Goal: Task Accomplishment & Management: Manage account settings

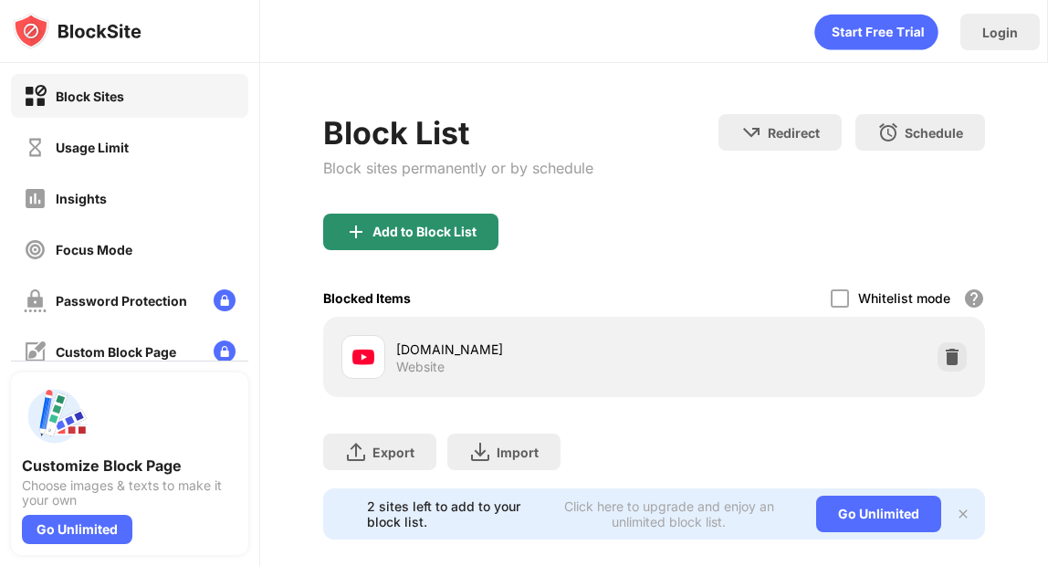
click at [421, 232] on div "Add to Block List" at bounding box center [425, 232] width 104 height 15
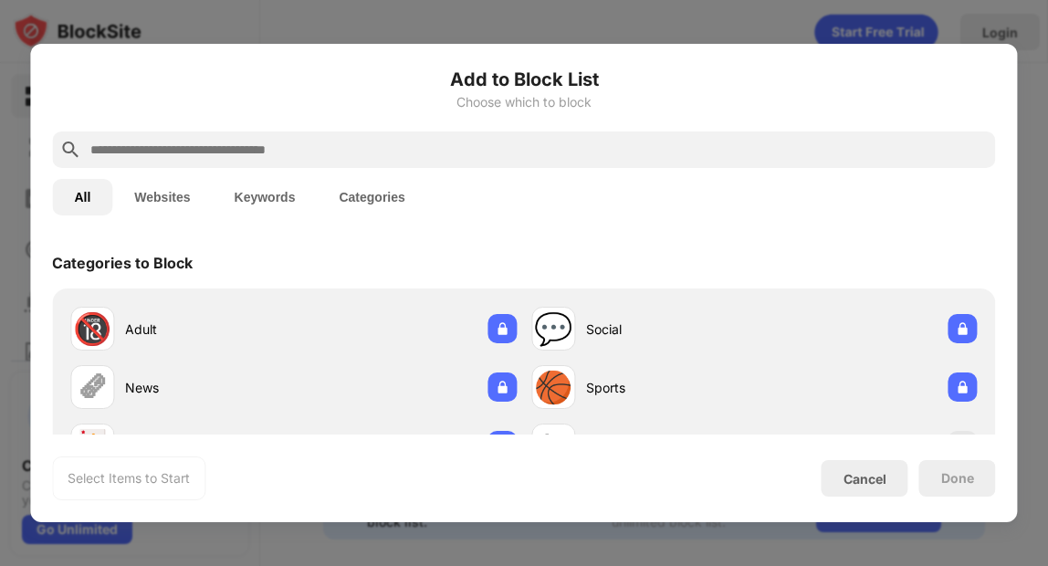
click at [379, 148] on input "text" at bounding box center [538, 150] width 899 height 22
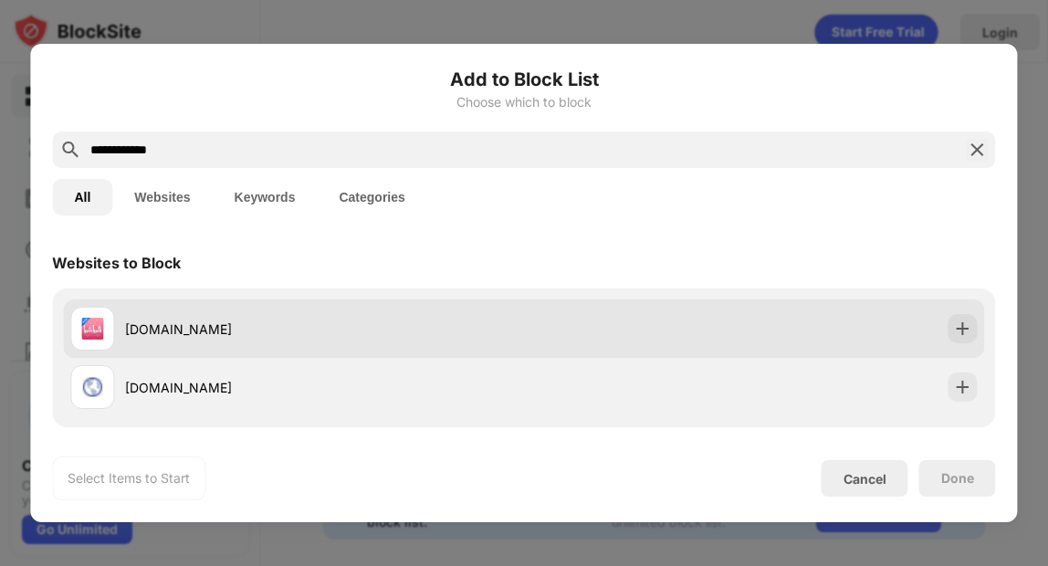
type input "**********"
click at [243, 311] on div "[DOMAIN_NAME]" at bounding box center [297, 329] width 454 height 44
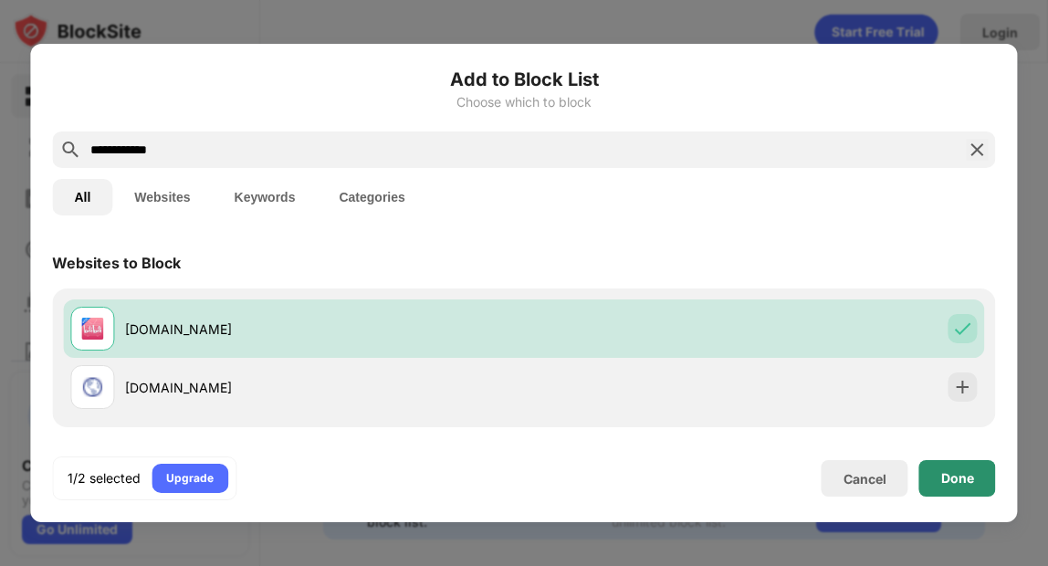
click at [969, 479] on div "Done" at bounding box center [957, 478] width 33 height 15
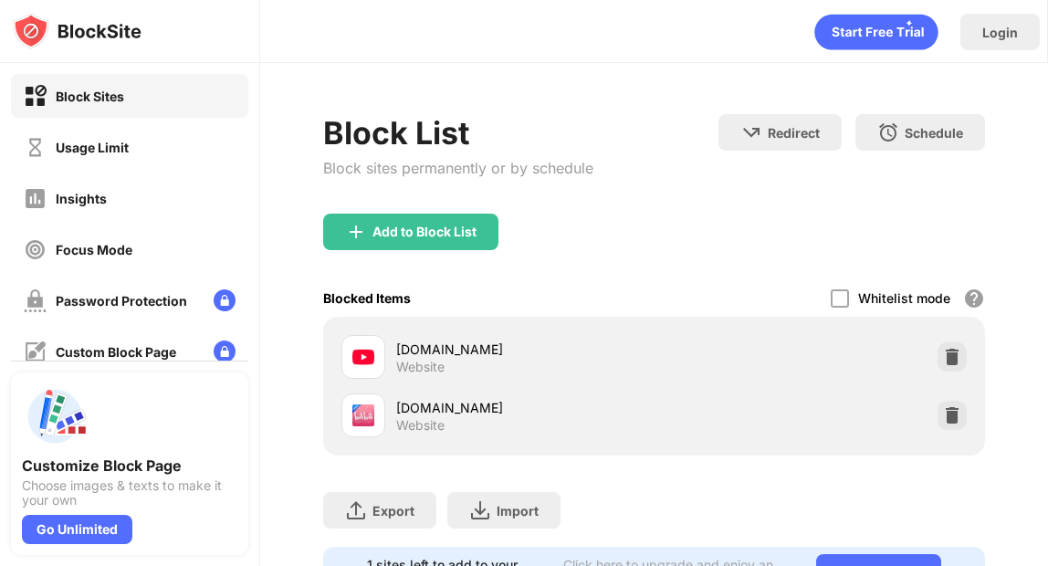
click at [895, 41] on icon "animation" at bounding box center [875, 33] width 123 height 36
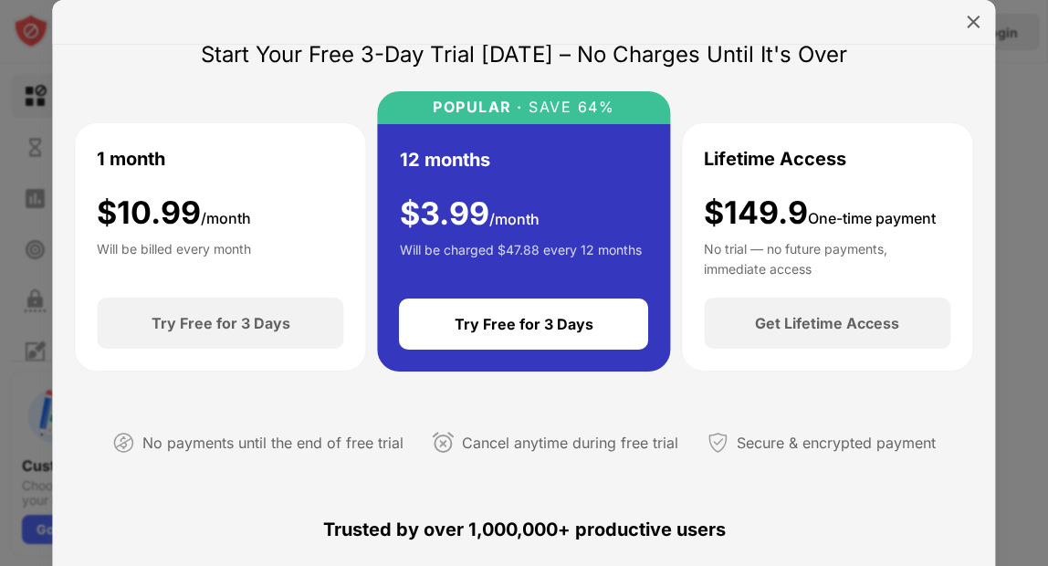
scroll to position [72, 0]
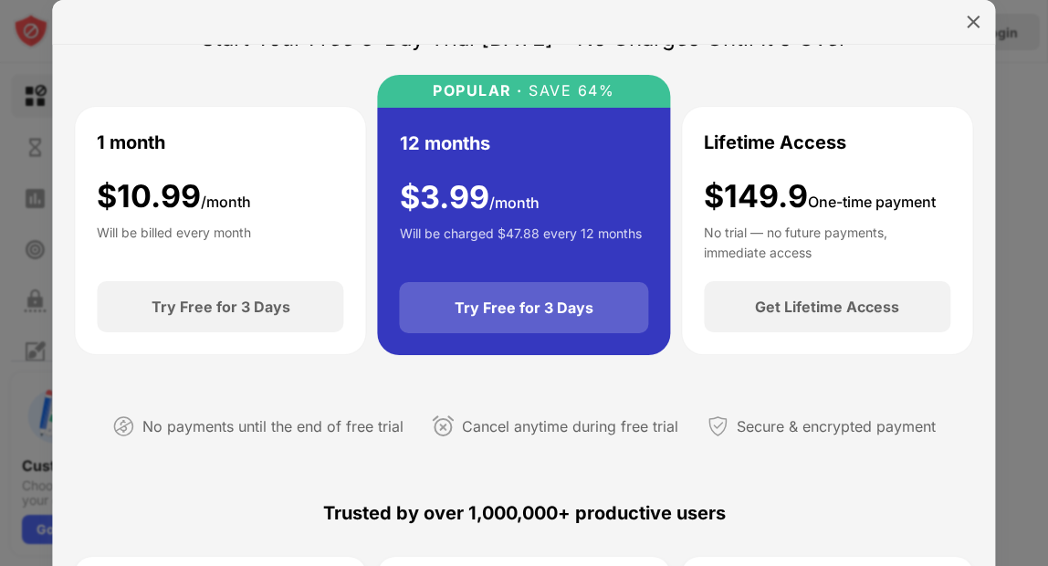
click at [516, 308] on div "Try Free for 3 Days" at bounding box center [524, 308] width 139 height 18
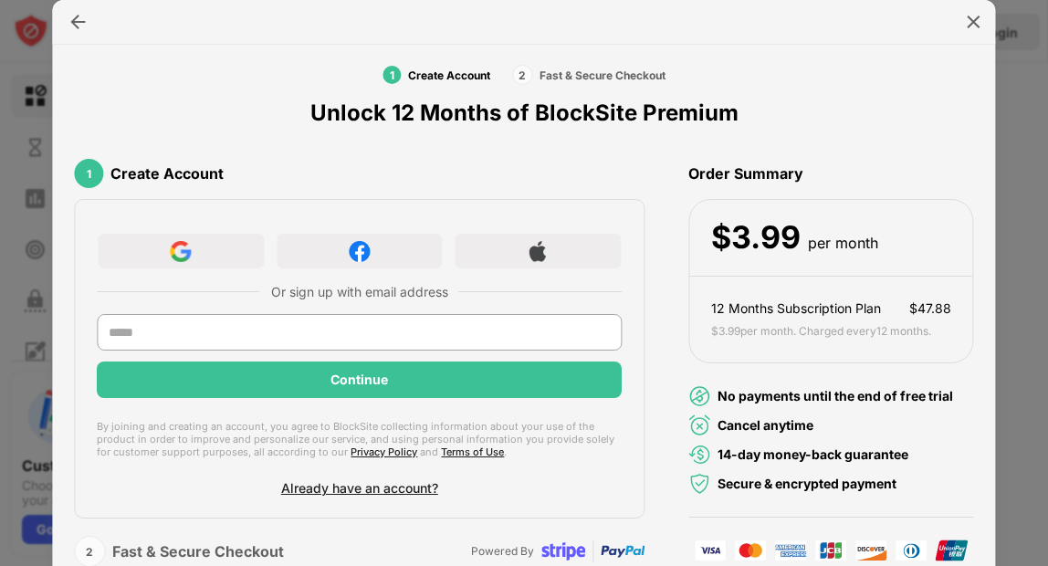
scroll to position [23, 0]
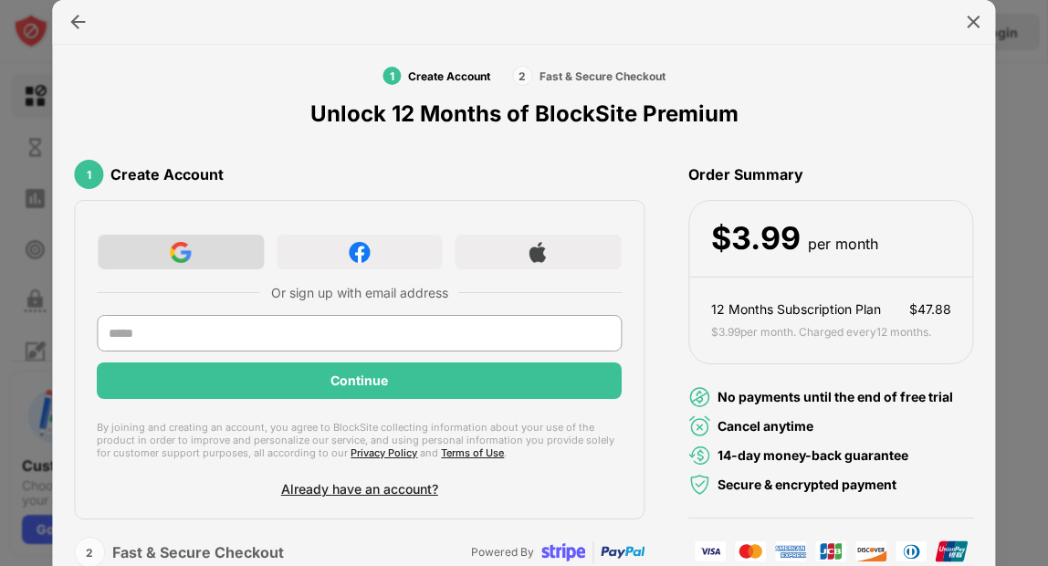
click at [164, 248] on div at bounding box center [181, 252] width 168 height 37
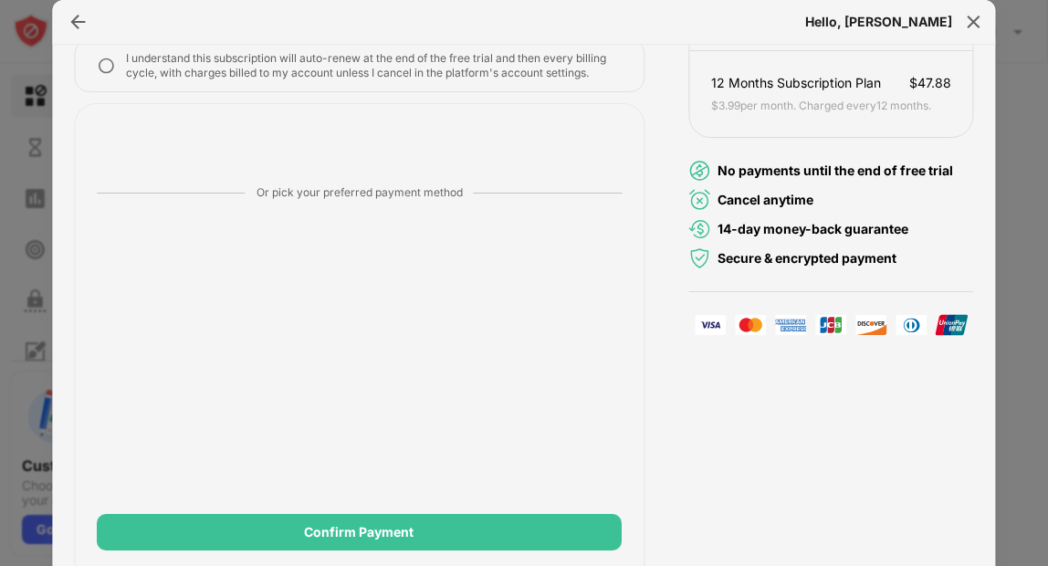
scroll to position [0, 0]
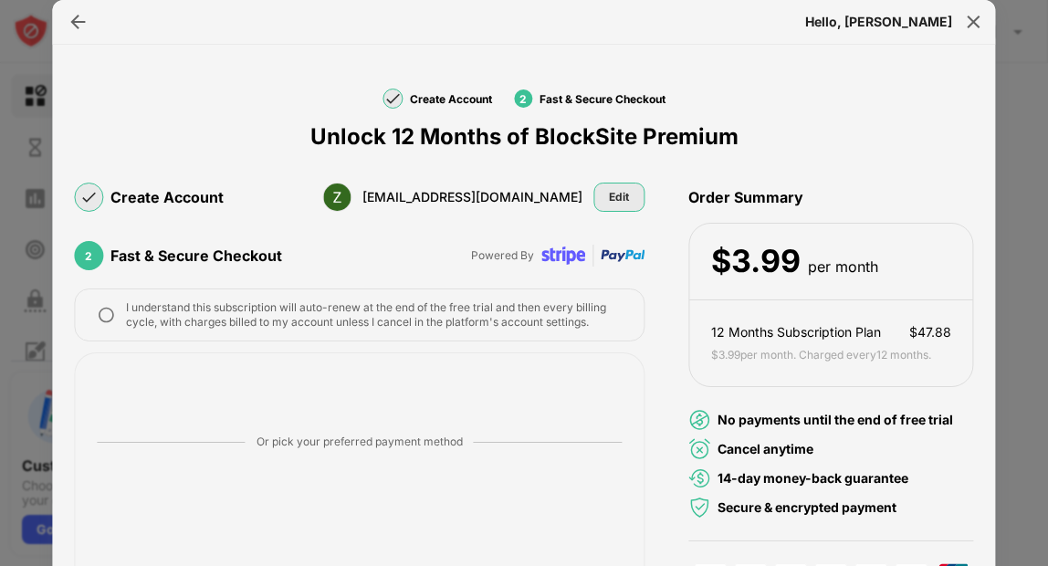
click at [600, 194] on div "Edit" at bounding box center [618, 197] width 51 height 29
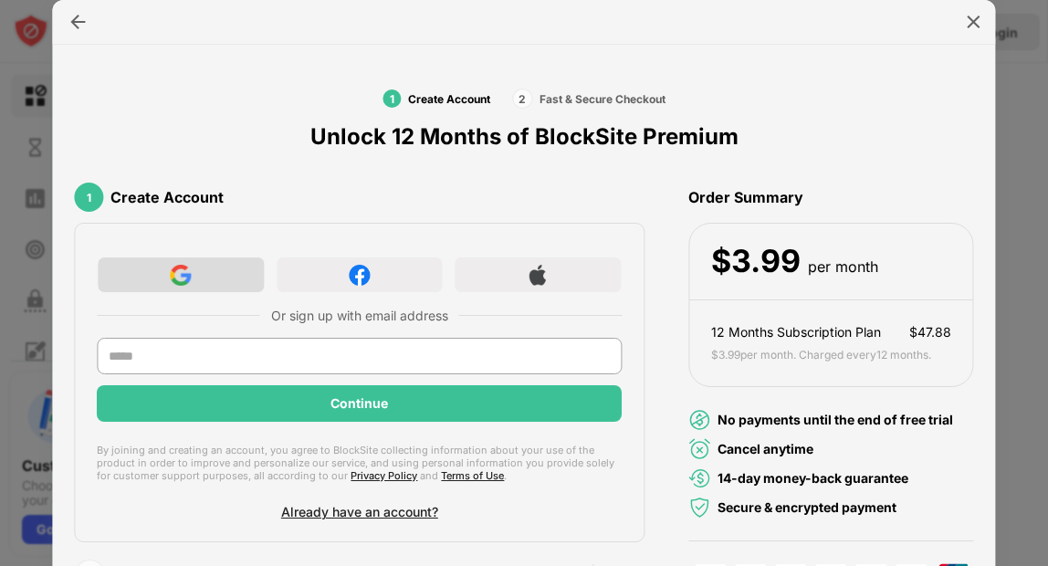
click at [244, 274] on div at bounding box center [181, 275] width 168 height 37
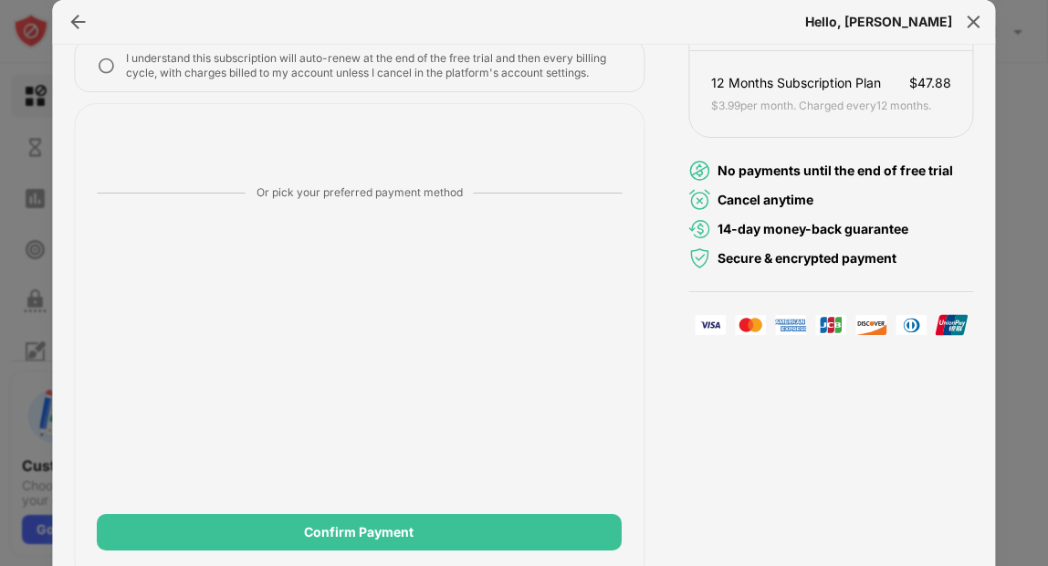
scroll to position [249, 0]
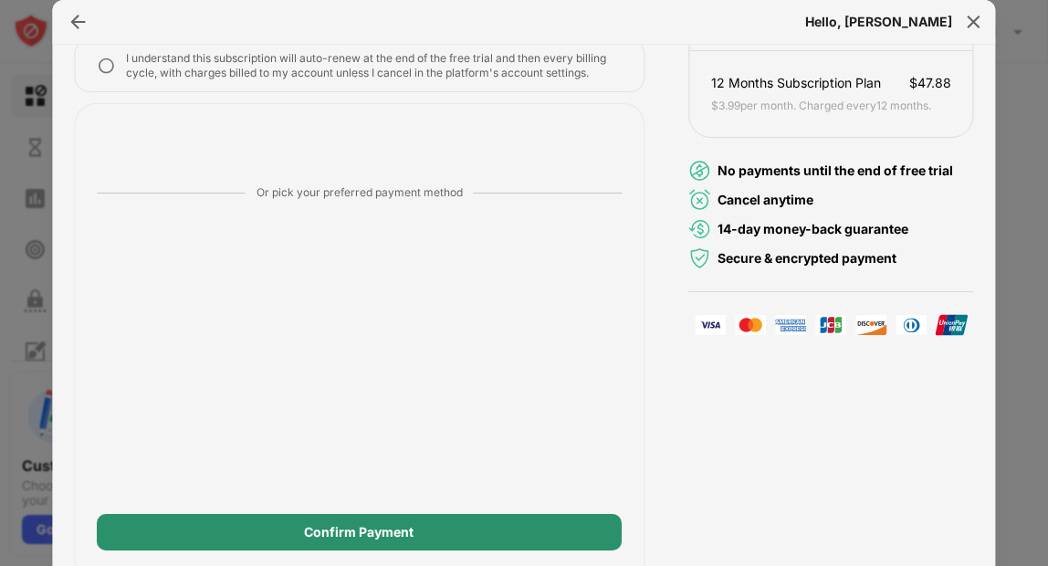
click at [368, 532] on div "Confirm Payment" at bounding box center [360, 532] width 110 height 15
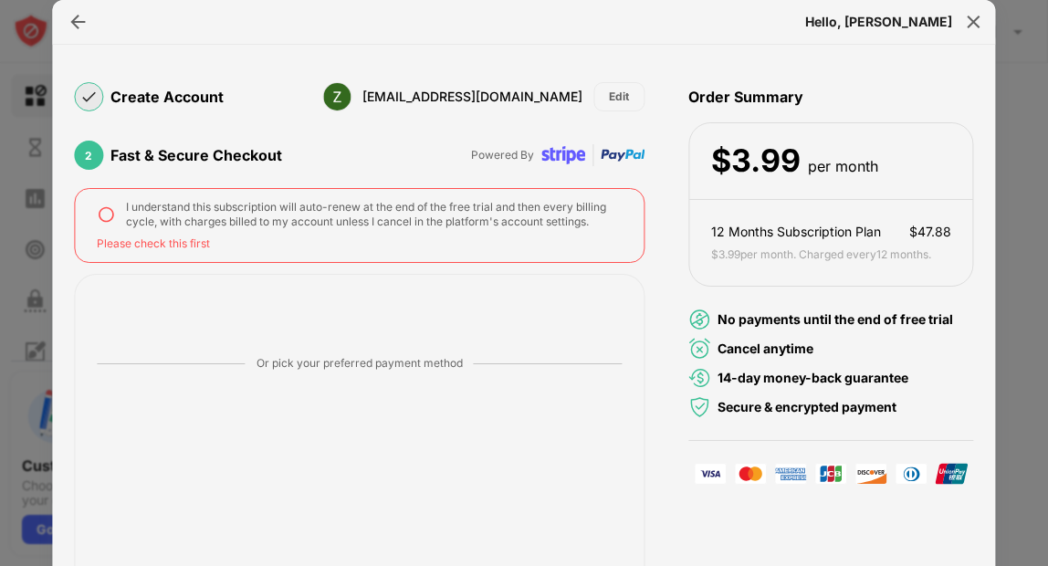
scroll to position [70, 0]
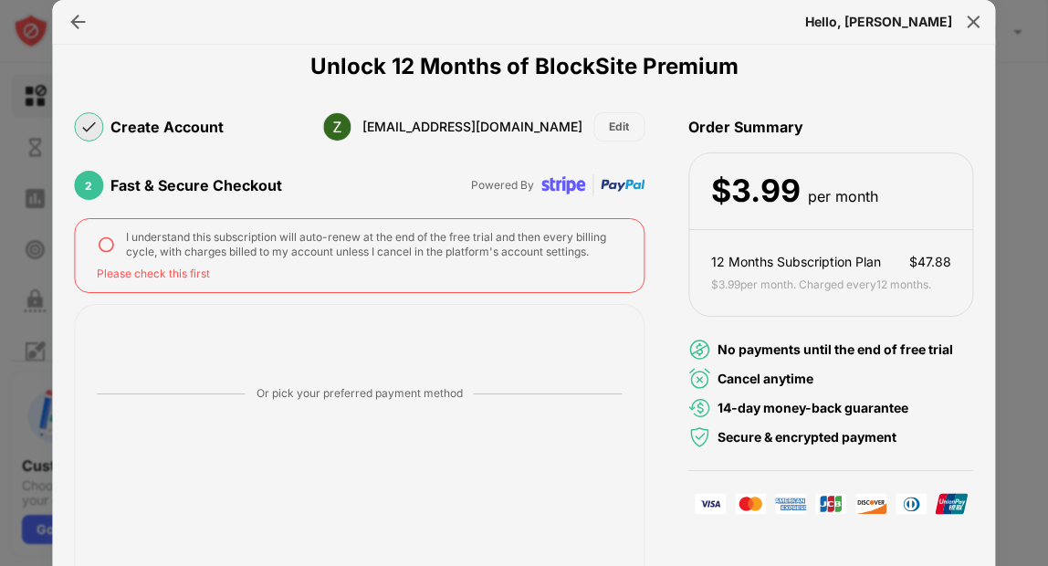
click at [243, 236] on div "I understand this subscription will auto-renew at the end of the free trial and…" at bounding box center [374, 244] width 496 height 29
click at [104, 240] on img at bounding box center [106, 245] width 18 height 18
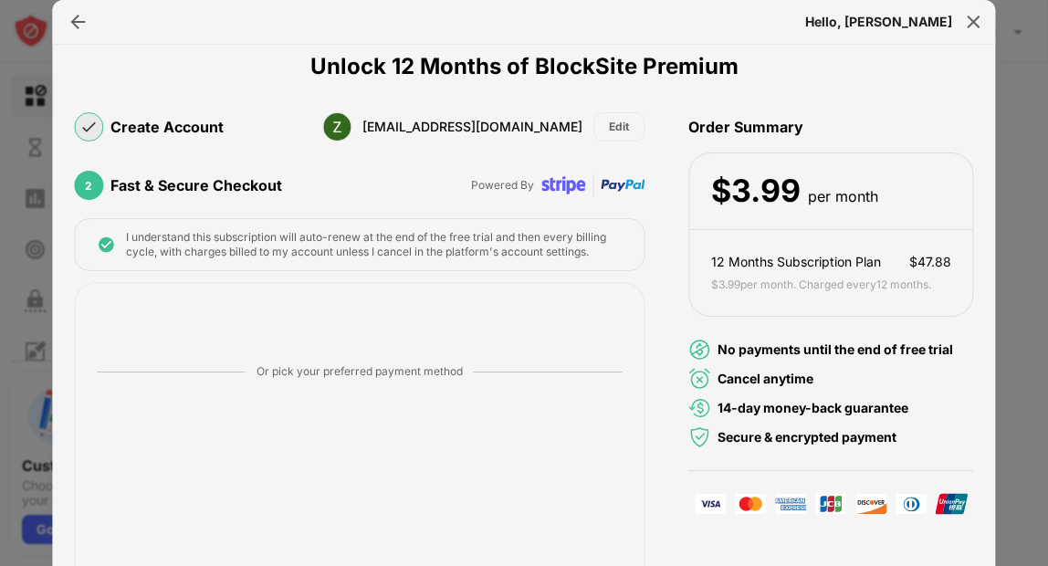
scroll to position [249, 0]
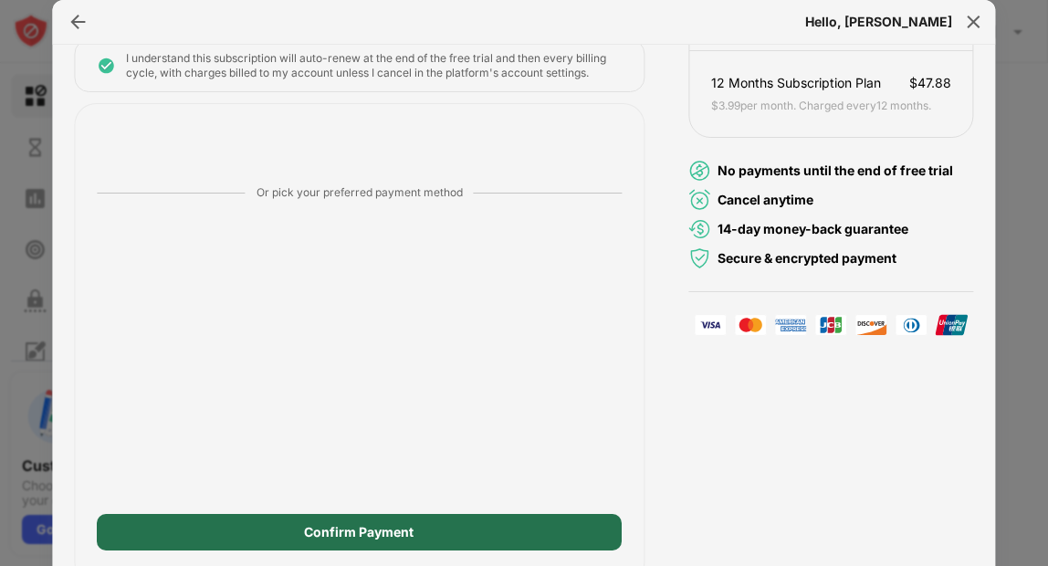
click at [386, 529] on div "Confirm Payment" at bounding box center [360, 532] width 110 height 15
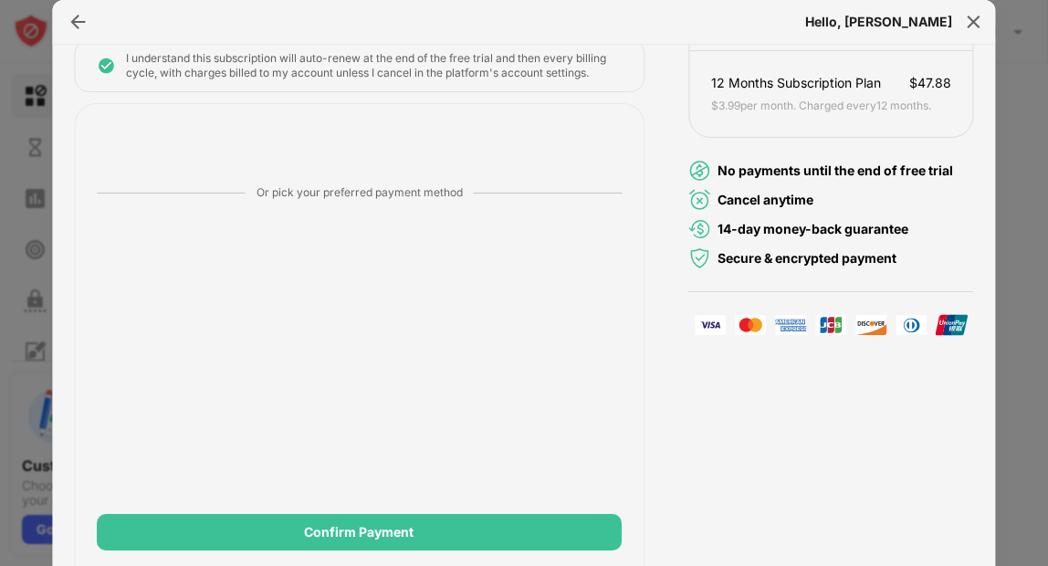
scroll to position [0, 0]
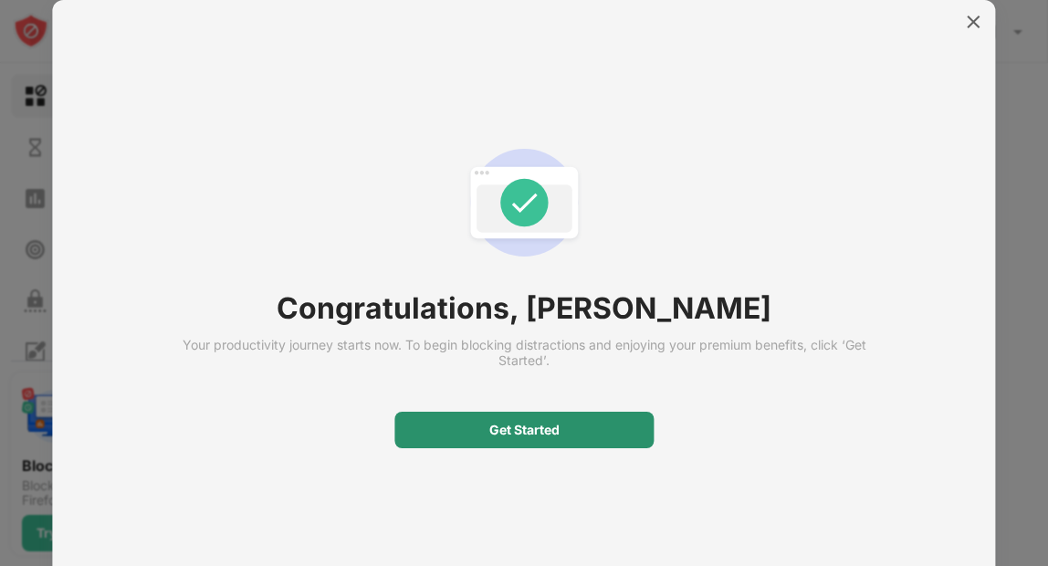
click at [491, 435] on div "Get Started" at bounding box center [524, 430] width 70 height 15
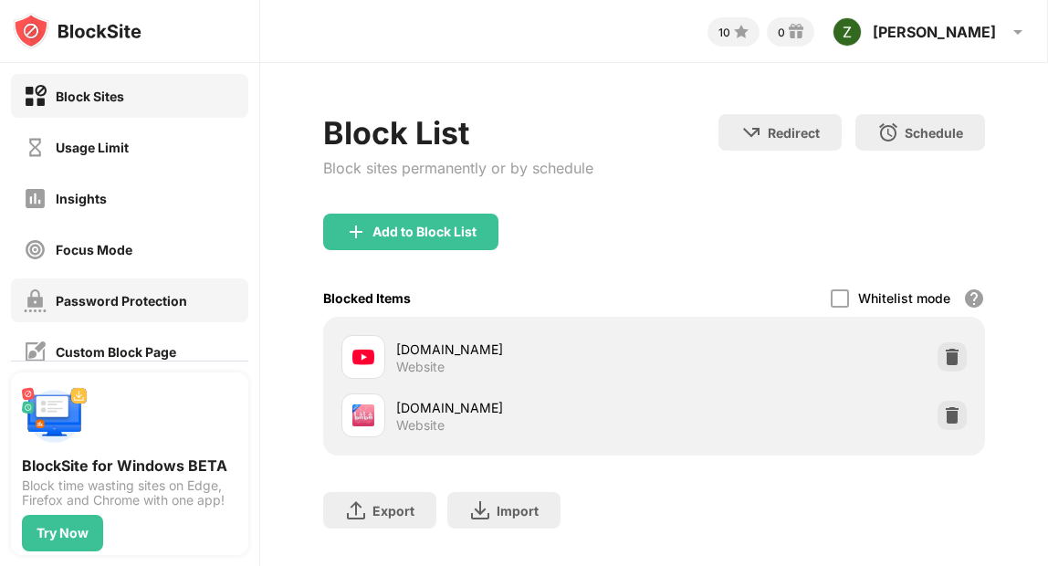
click at [177, 302] on div "Password Protection" at bounding box center [121, 301] width 131 height 16
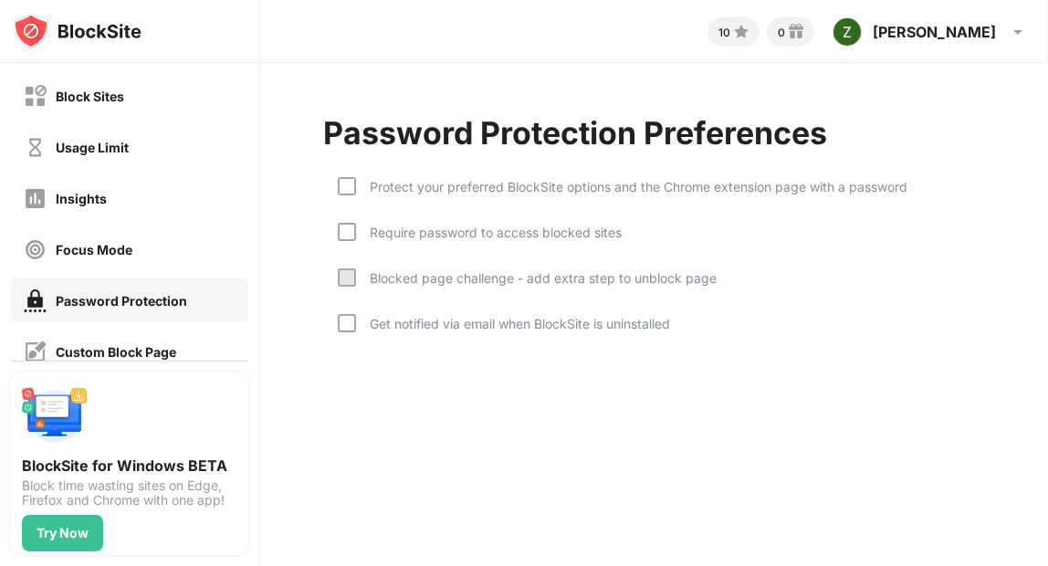
click at [466, 189] on div "Protect your preferred BlockSite options and the Chrome extension page with a p…" at bounding box center [631, 187] width 551 height 16
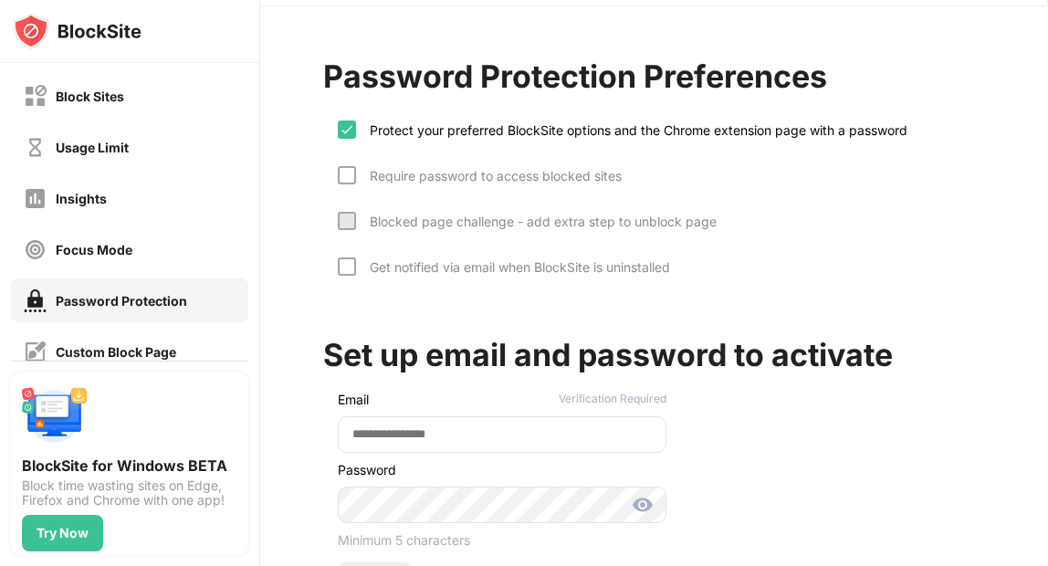
scroll to position [54, 0]
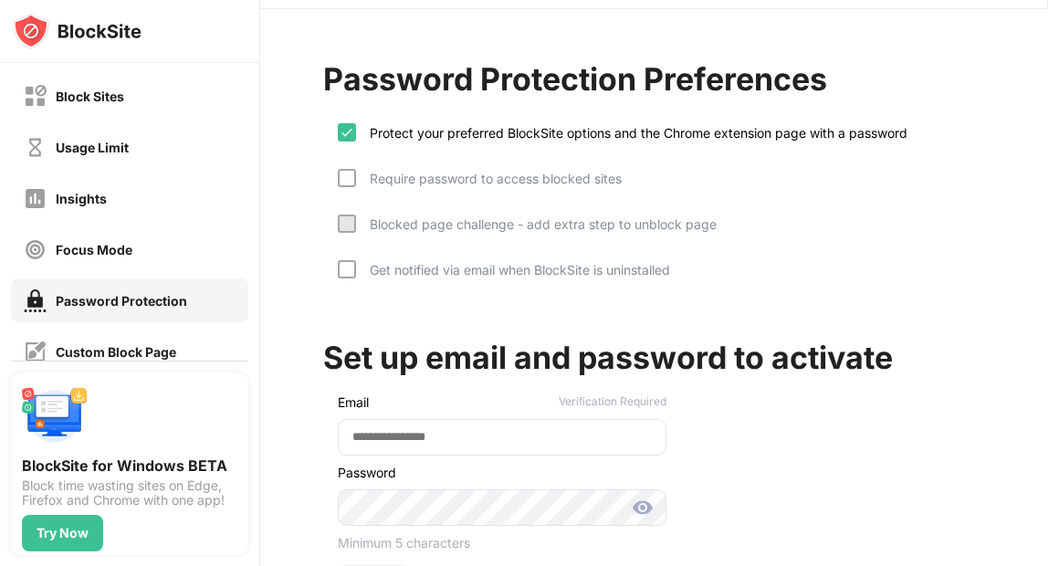
click at [447, 181] on div "Require password to access blocked sites" at bounding box center [489, 179] width 266 height 16
click at [446, 179] on div "Require password to access blocked sites" at bounding box center [489, 179] width 266 height 16
click at [436, 227] on div "Blocked page challenge - add extra step to unblock page" at bounding box center [536, 224] width 361 height 16
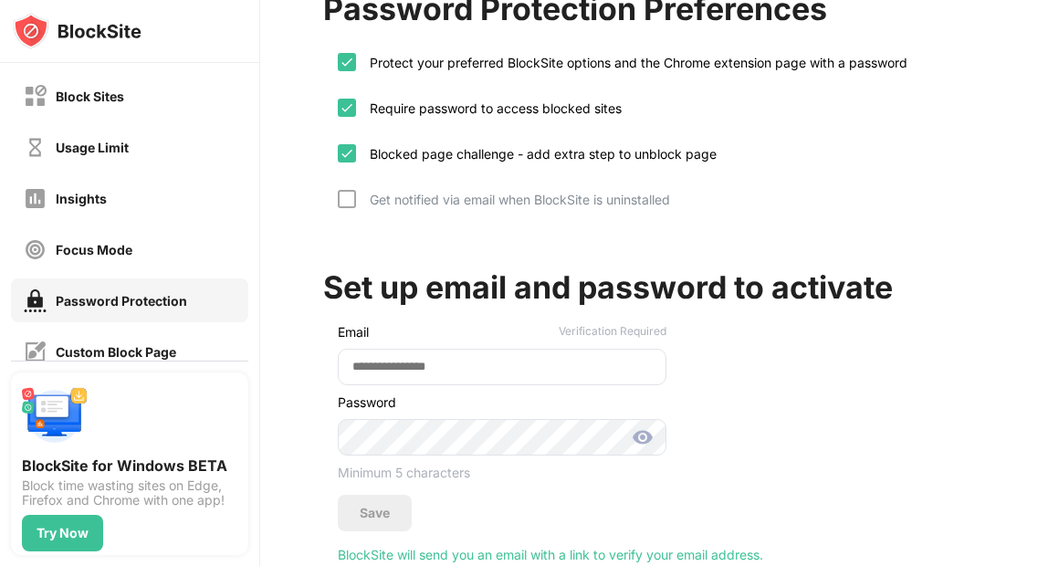
scroll to position [191, 0]
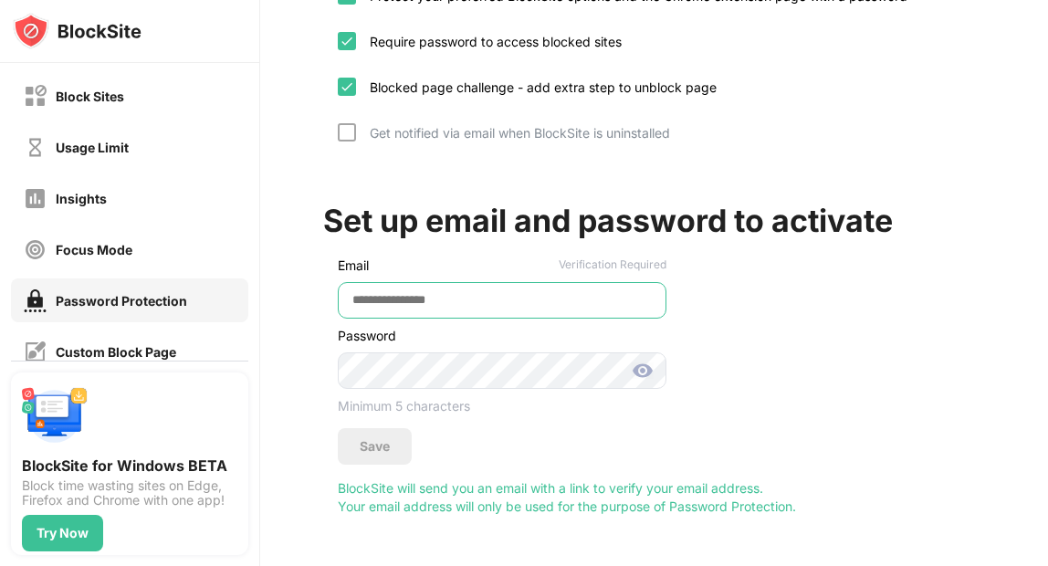
click at [484, 301] on input "email" at bounding box center [502, 300] width 329 height 37
type input "**********"
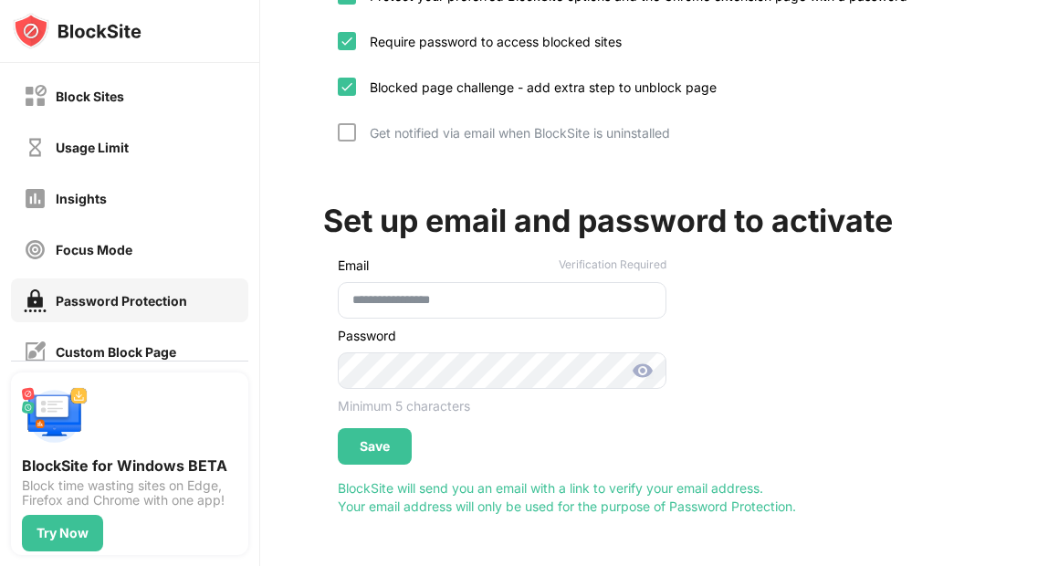
click at [637, 378] on img at bounding box center [643, 371] width 22 height 22
click at [396, 438] on div "Save" at bounding box center [375, 446] width 74 height 37
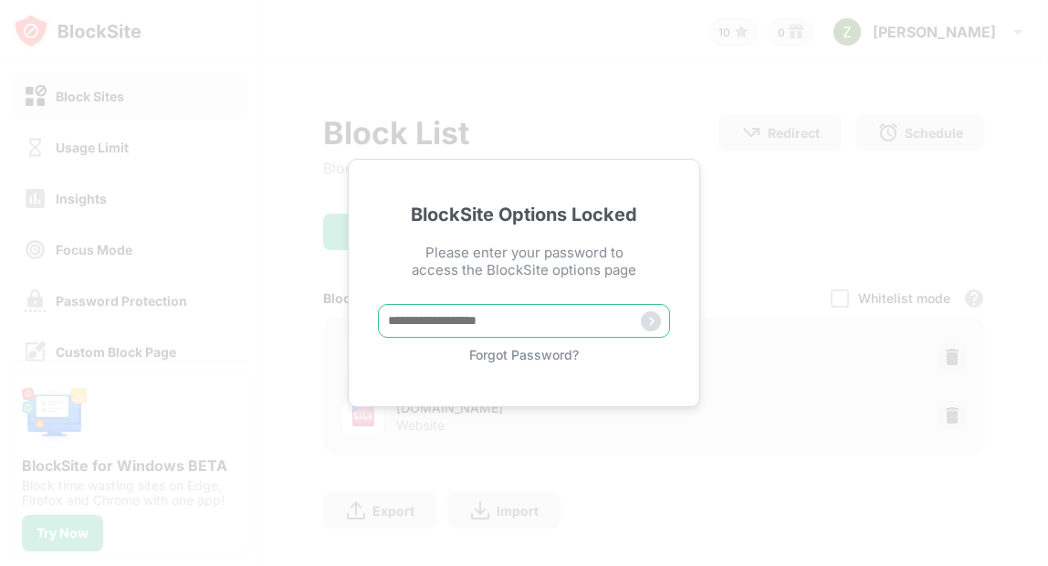
click at [575, 318] on input "text" at bounding box center [524, 321] width 292 height 34
type input "**********"
click at [649, 316] on img at bounding box center [651, 321] width 20 height 20
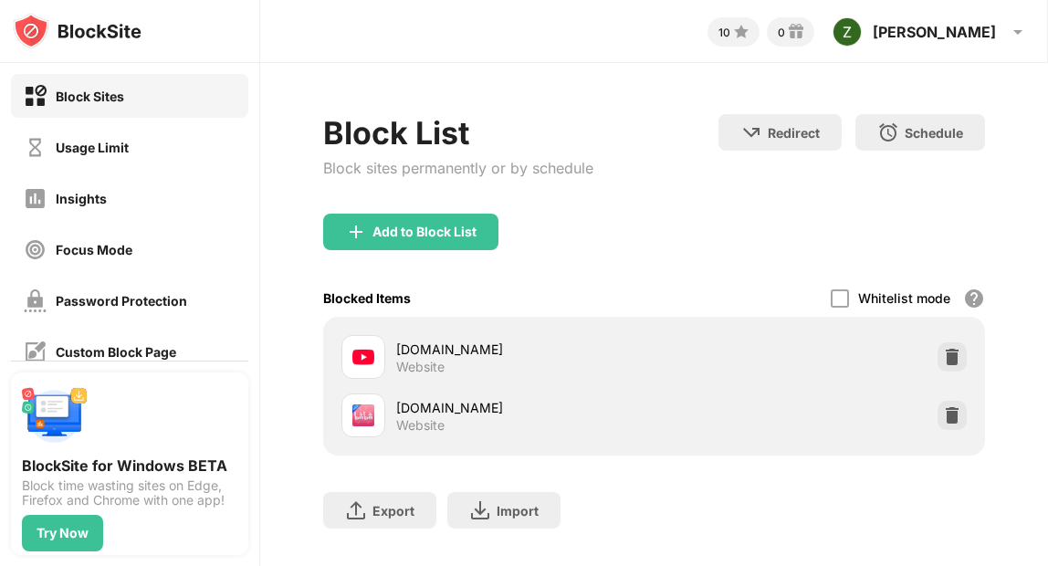
scroll to position [31, 0]
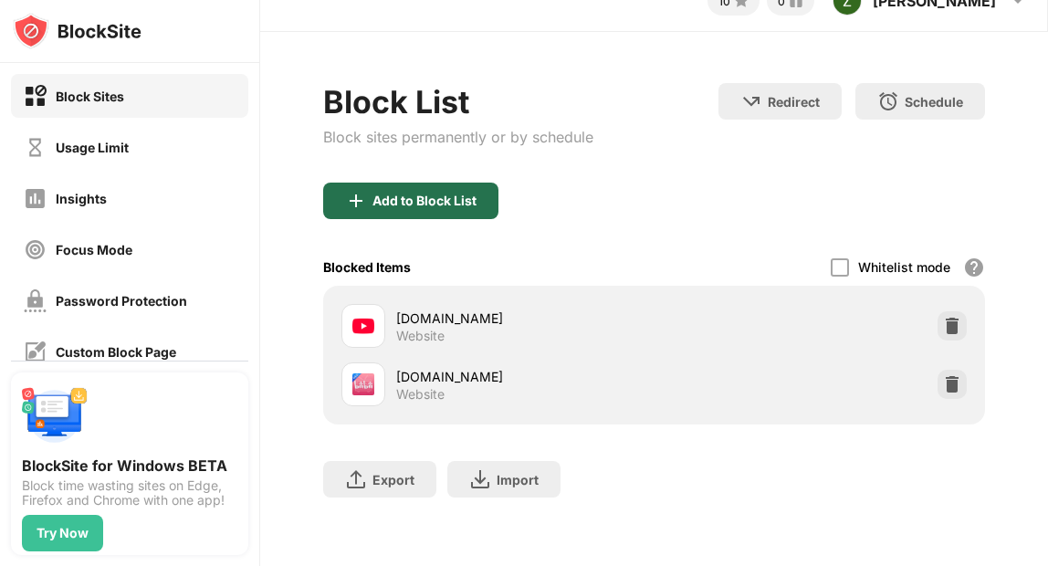
click at [446, 187] on div "Add to Block List" at bounding box center [410, 201] width 175 height 37
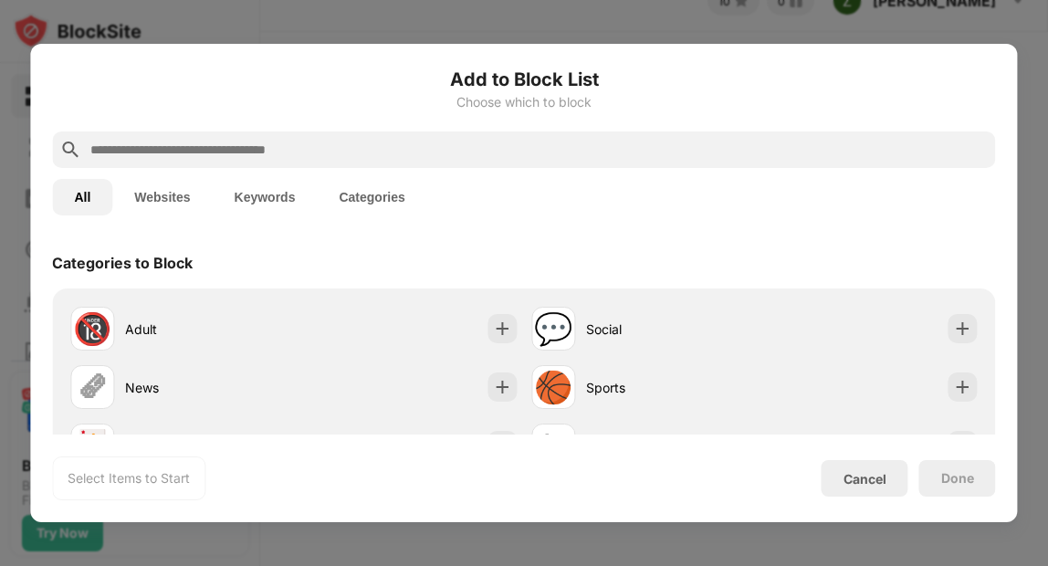
click at [253, 156] on input "text" at bounding box center [538, 150] width 899 height 22
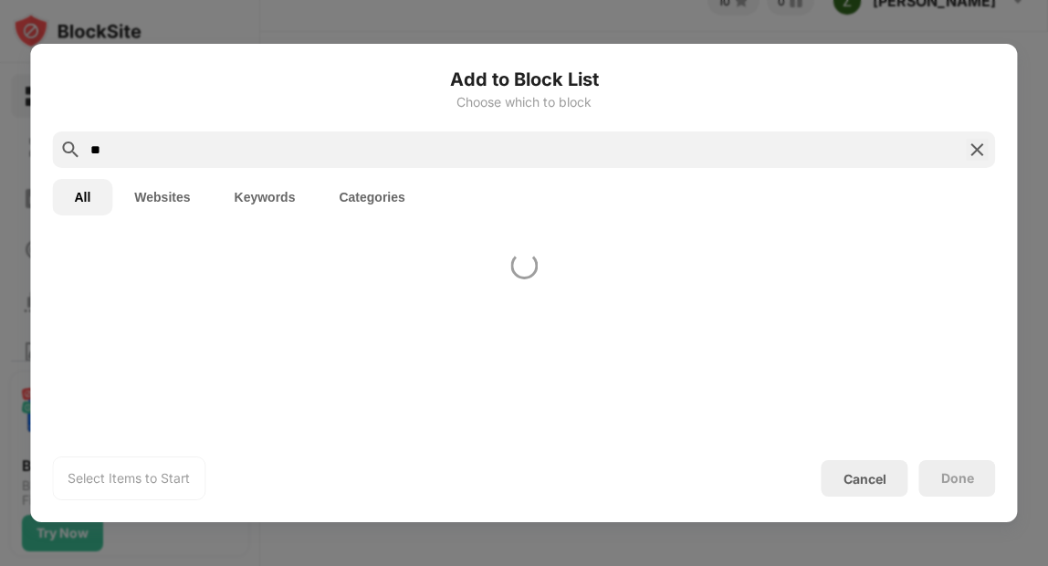
type input "*"
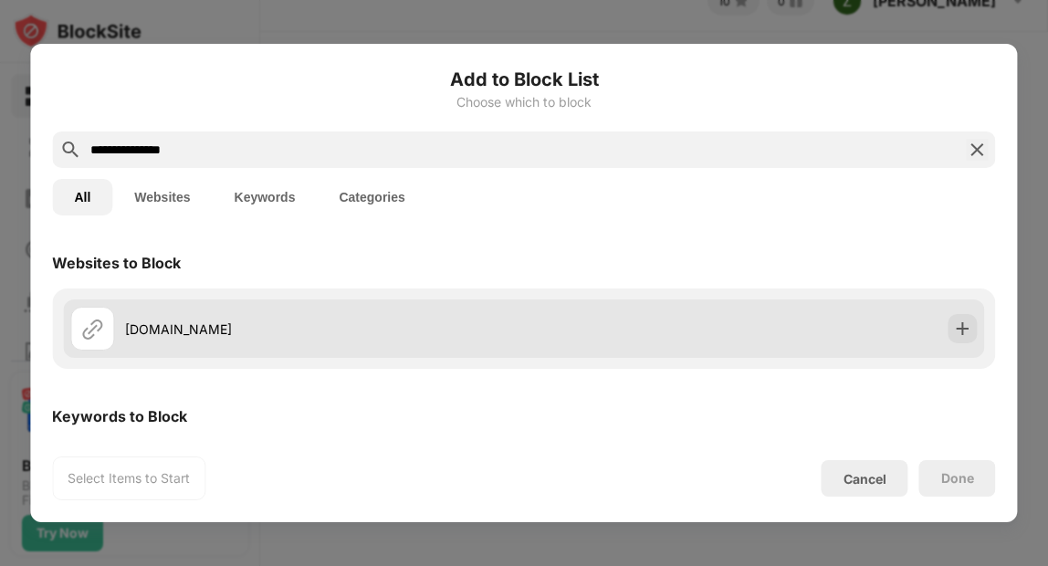
type input "**********"
click at [168, 327] on div "[DOMAIN_NAME]" at bounding box center [324, 329] width 399 height 19
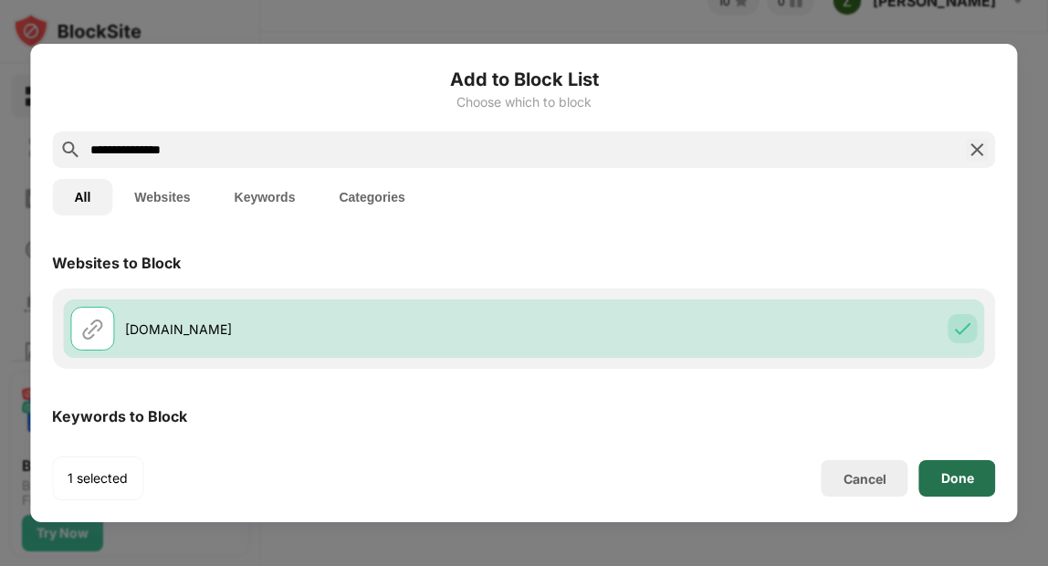
click at [962, 483] on div "Done" at bounding box center [957, 478] width 33 height 15
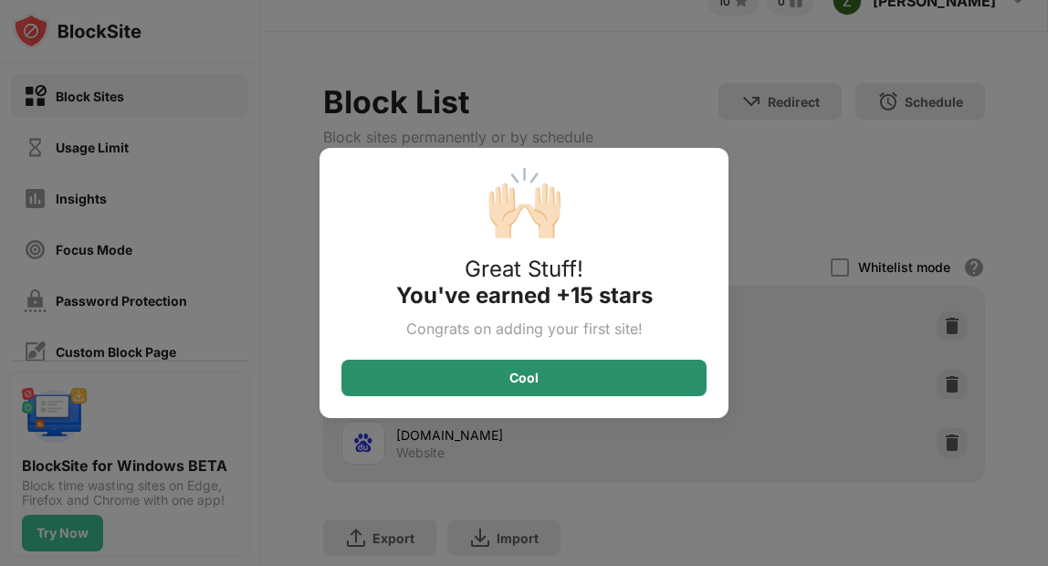
click at [532, 382] on div "Cool" at bounding box center [523, 378] width 29 height 15
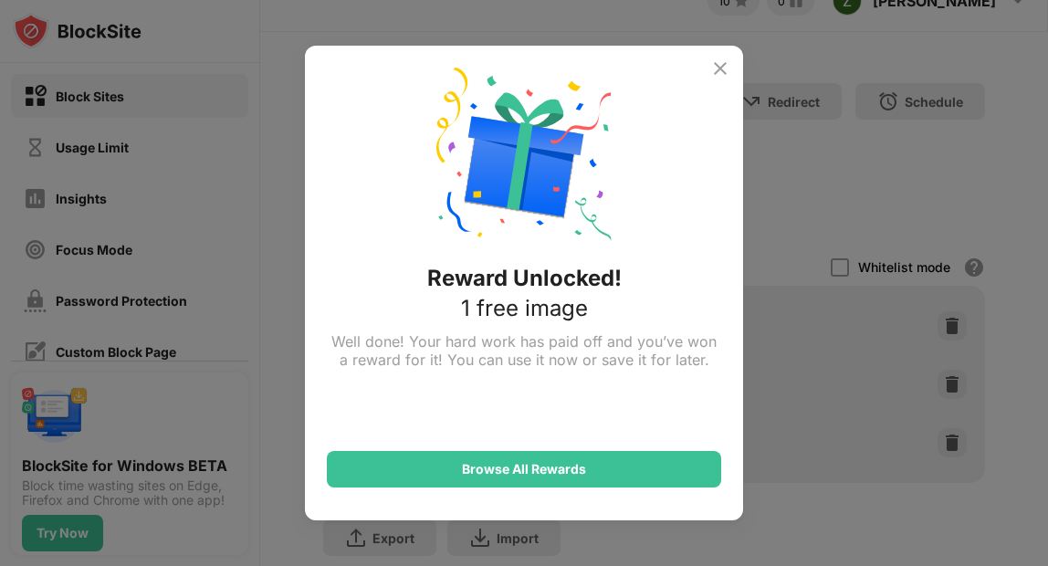
click at [722, 67] on img at bounding box center [720, 69] width 22 height 22
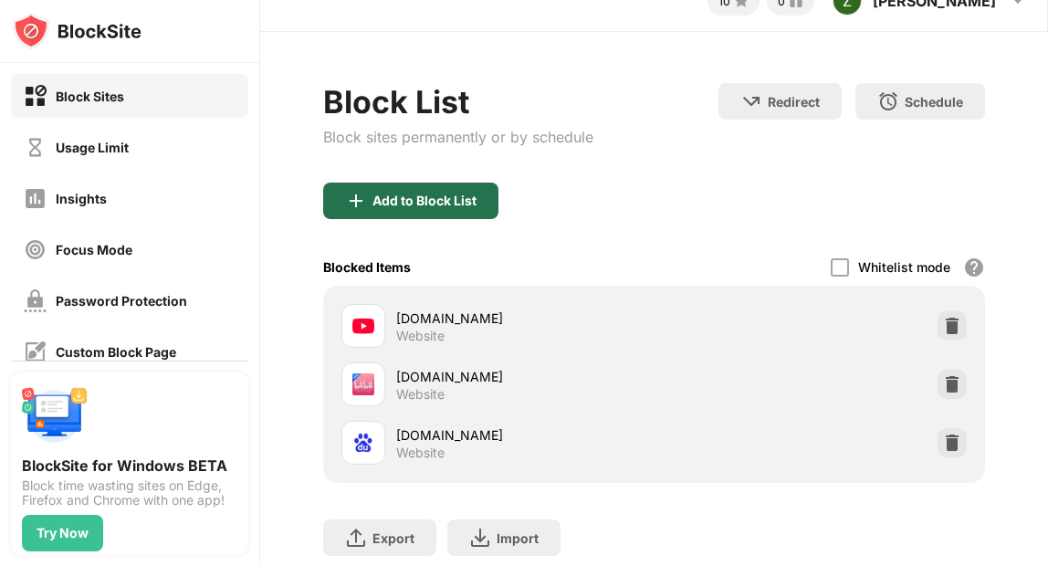
click at [375, 205] on div "Add to Block List" at bounding box center [425, 201] width 104 height 15
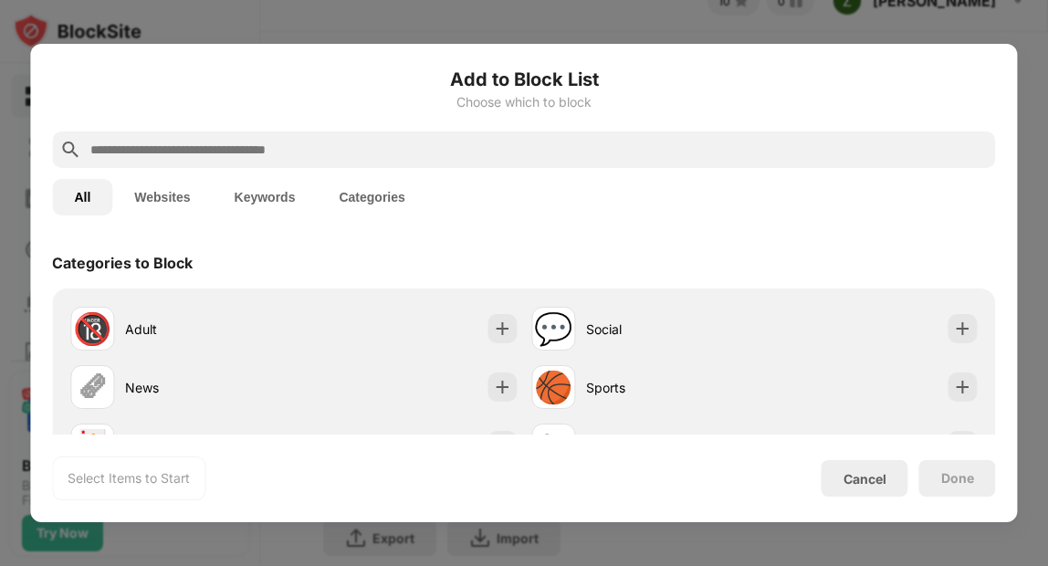
click at [343, 155] on input "text" at bounding box center [538, 150] width 899 height 22
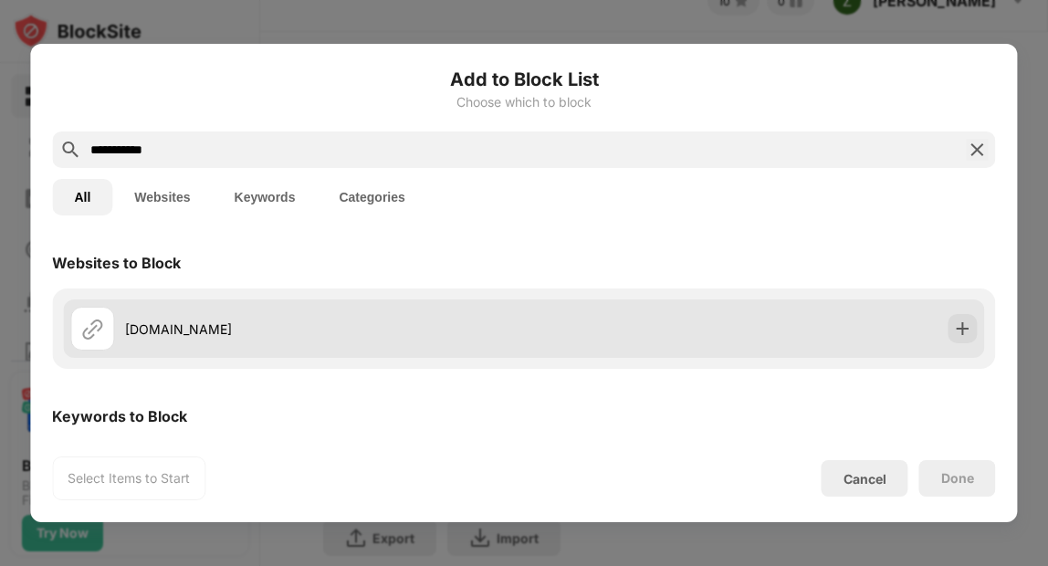
type input "**********"
click at [236, 330] on div "[DOMAIN_NAME]" at bounding box center [324, 329] width 399 height 19
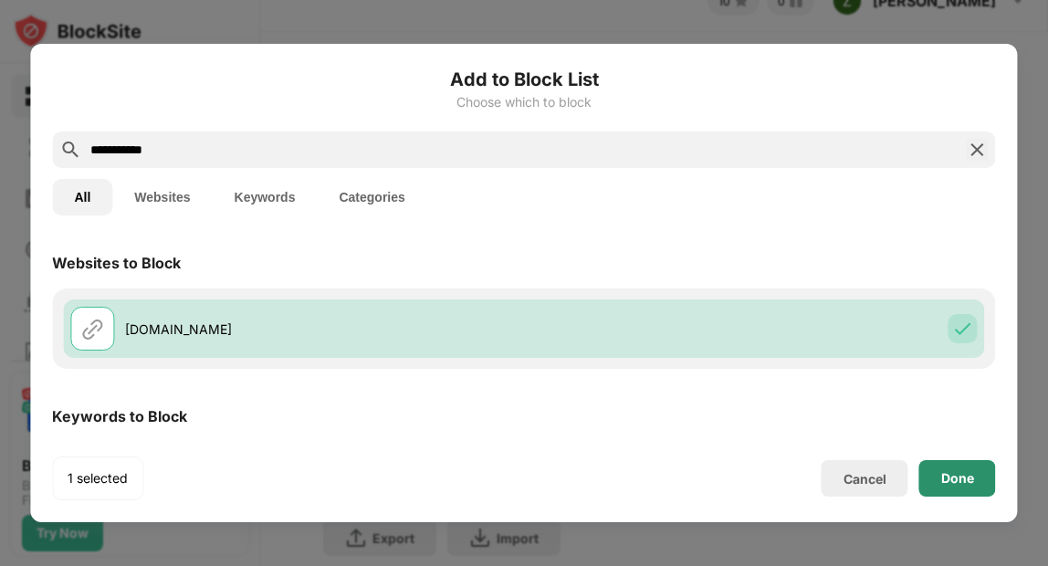
click at [981, 490] on div "Done" at bounding box center [957, 478] width 77 height 37
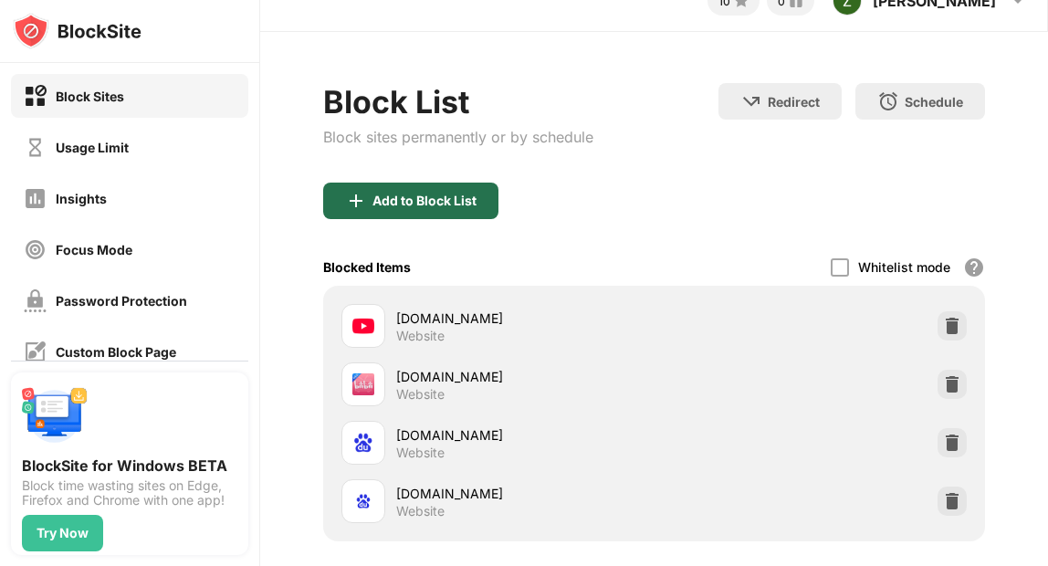
click at [452, 194] on div "Add to Block List" at bounding box center [425, 201] width 104 height 15
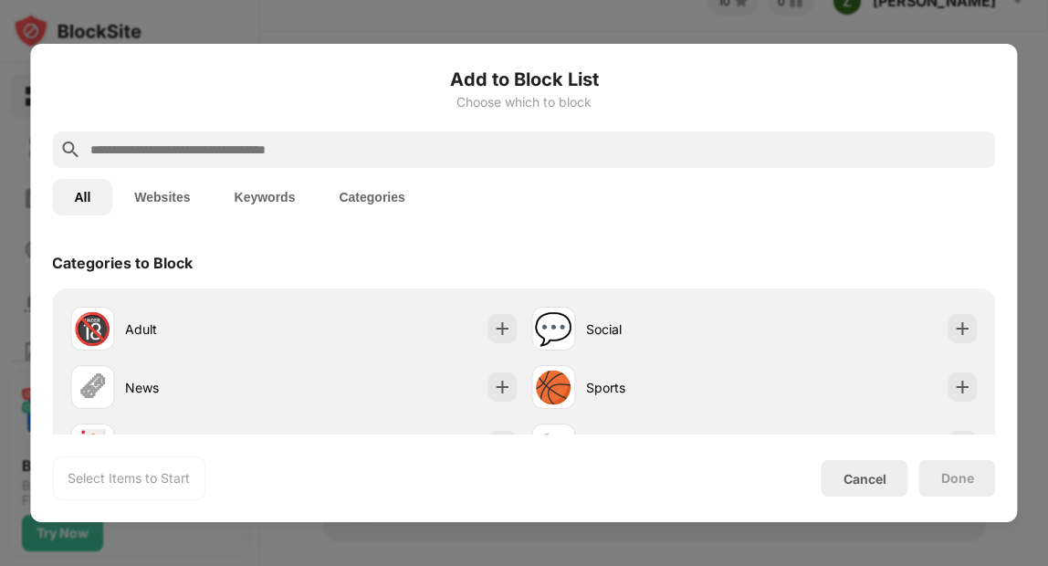
click at [411, 152] on input "text" at bounding box center [538, 150] width 899 height 22
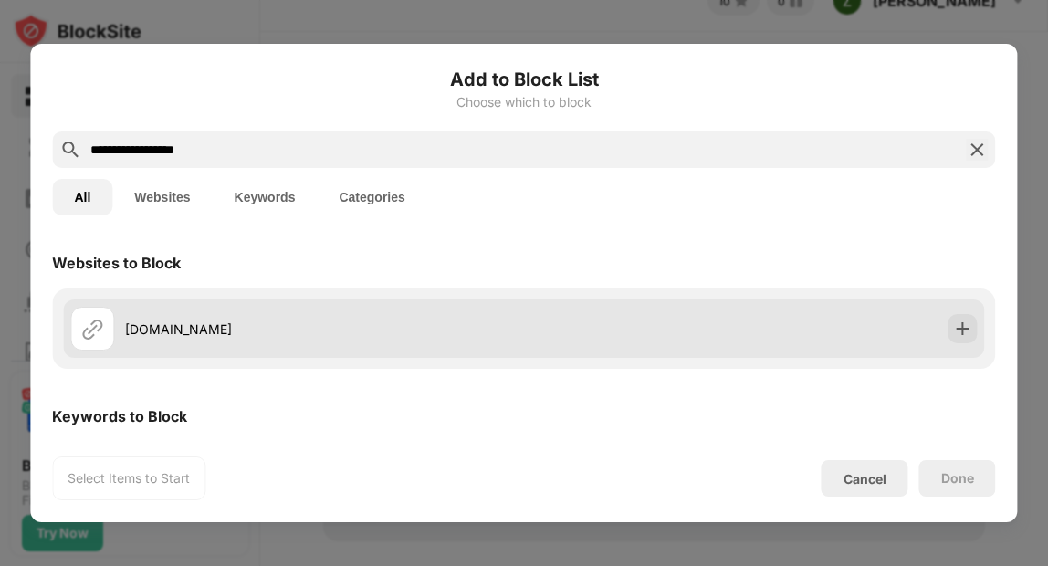
type input "**********"
click at [345, 317] on div "[DOMAIN_NAME]" at bounding box center [297, 329] width 454 height 44
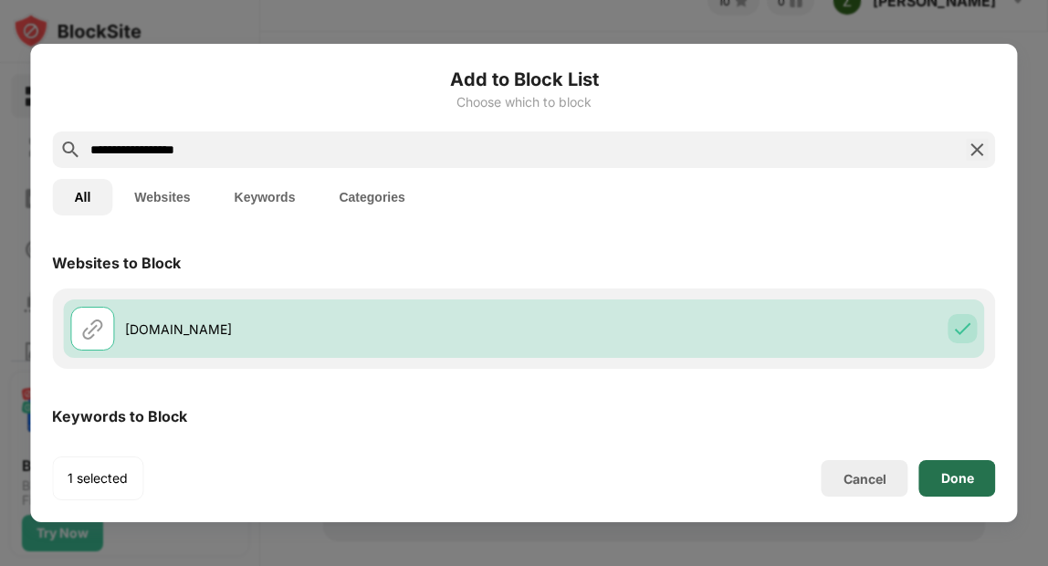
click at [952, 477] on div "Done" at bounding box center [957, 478] width 33 height 15
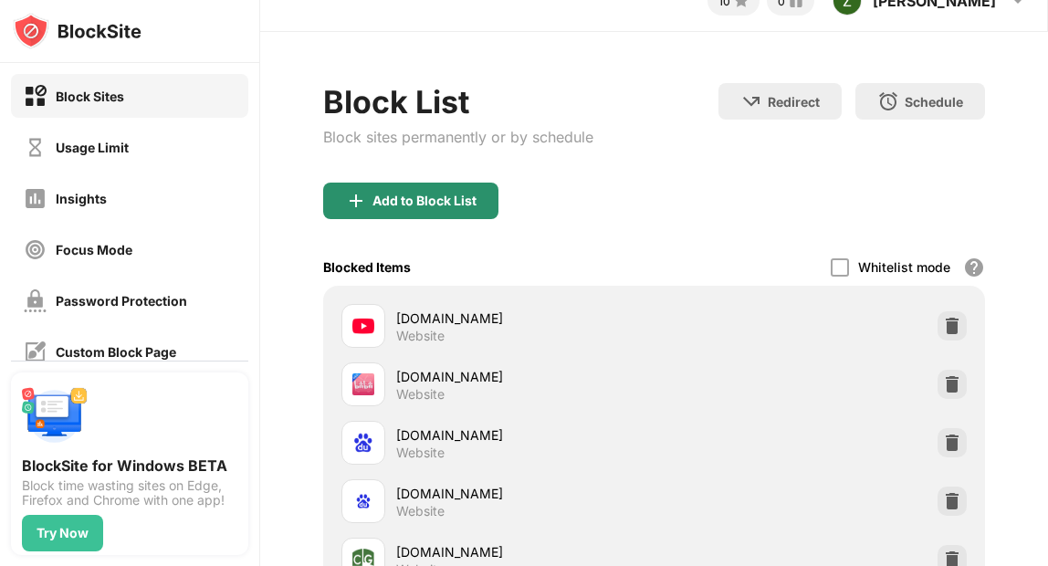
click at [439, 197] on div "Add to Block List" at bounding box center [425, 201] width 104 height 15
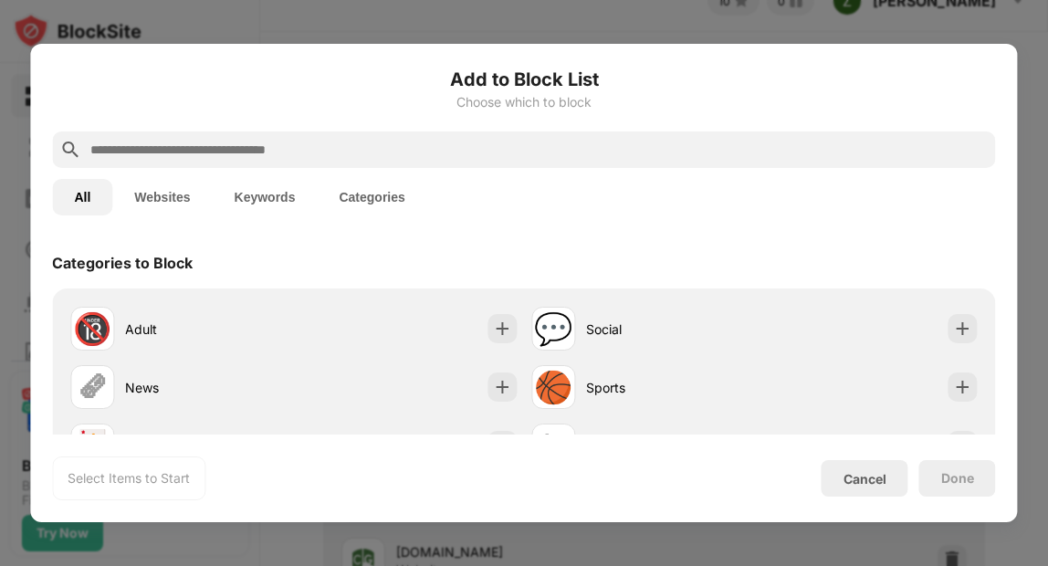
click at [392, 142] on input "text" at bounding box center [538, 150] width 899 height 22
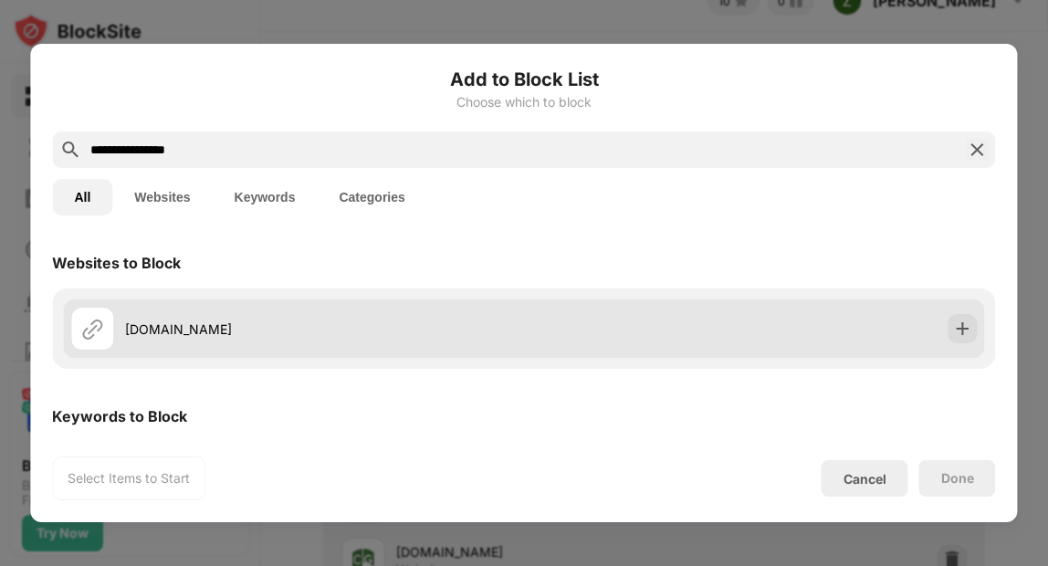
type input "**********"
click at [308, 320] on div "[DOMAIN_NAME]" at bounding box center [324, 329] width 399 height 19
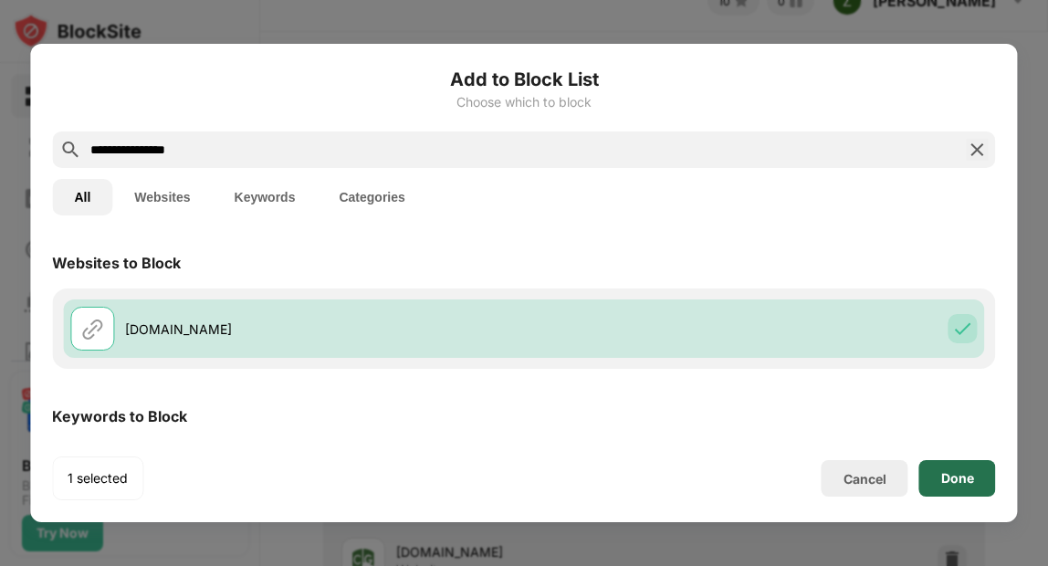
click at [990, 488] on div "Done" at bounding box center [957, 478] width 77 height 37
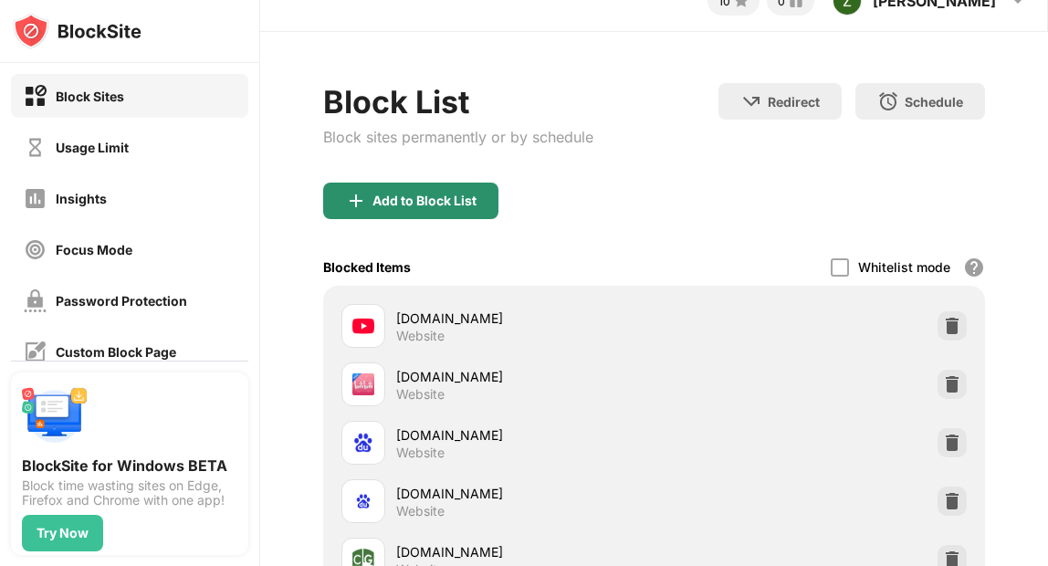
click at [446, 201] on div "Add to Block List" at bounding box center [425, 201] width 104 height 15
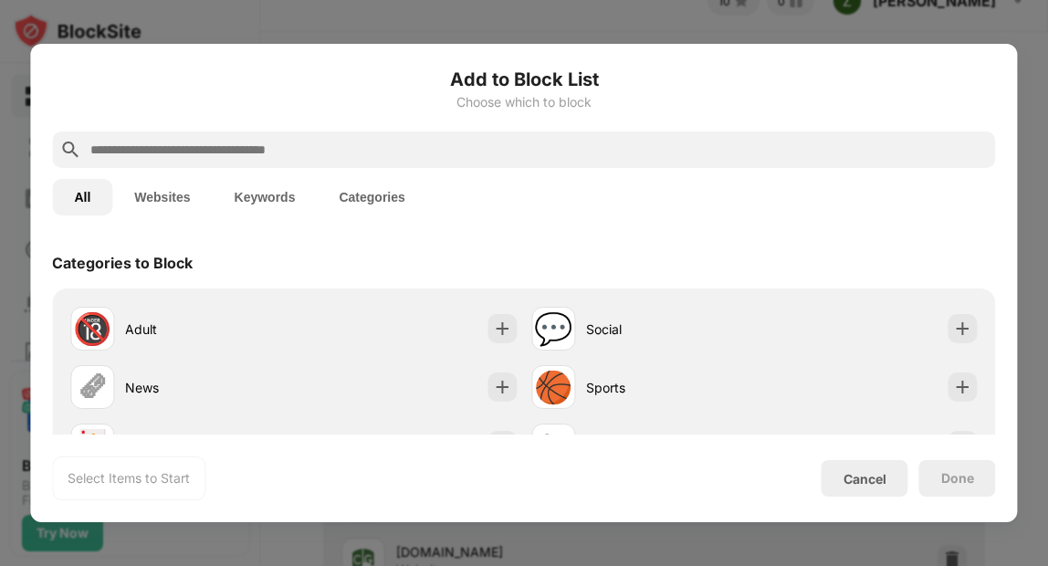
click at [428, 159] on input "text" at bounding box center [538, 150] width 899 height 22
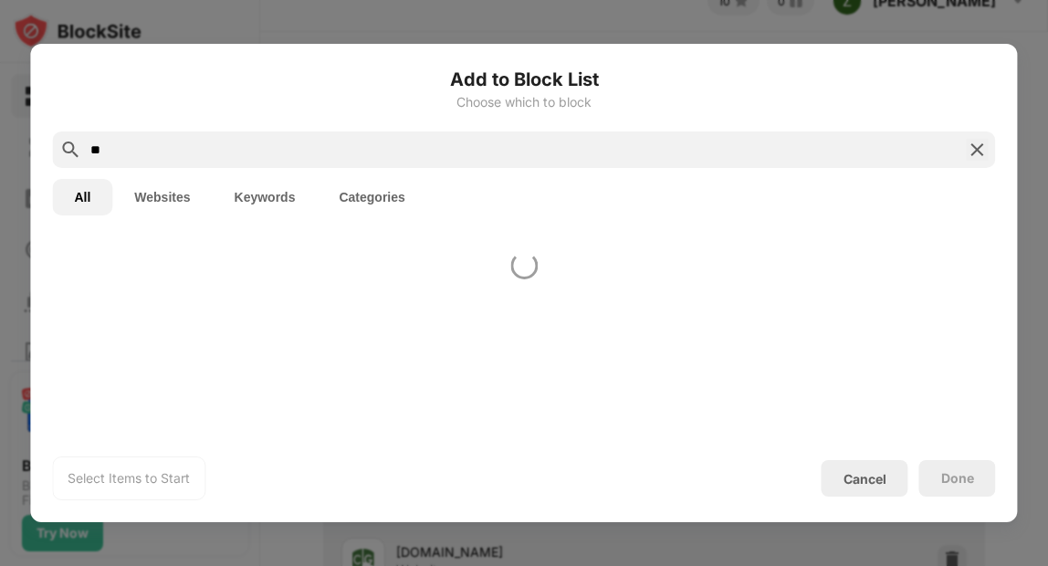
type input "*"
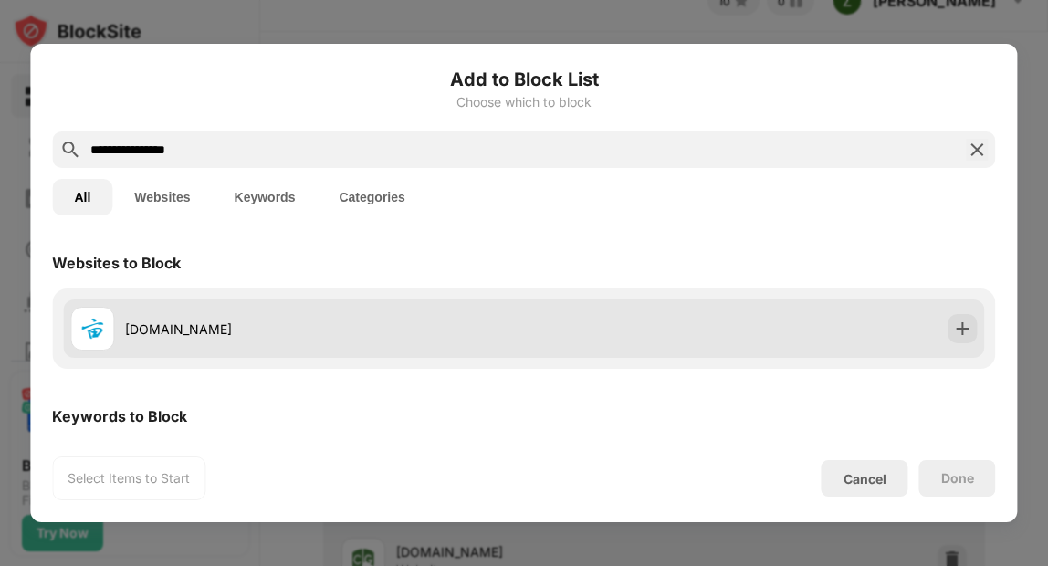
type input "**********"
click at [327, 313] on div "[DOMAIN_NAME]" at bounding box center [297, 329] width 454 height 44
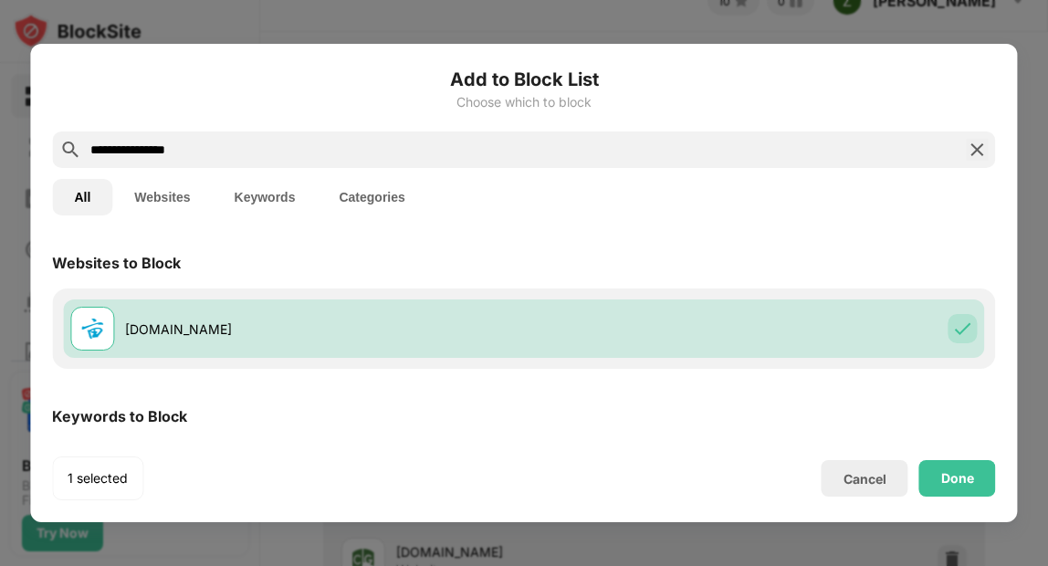
click at [948, 467] on div "Done" at bounding box center [957, 478] width 77 height 37
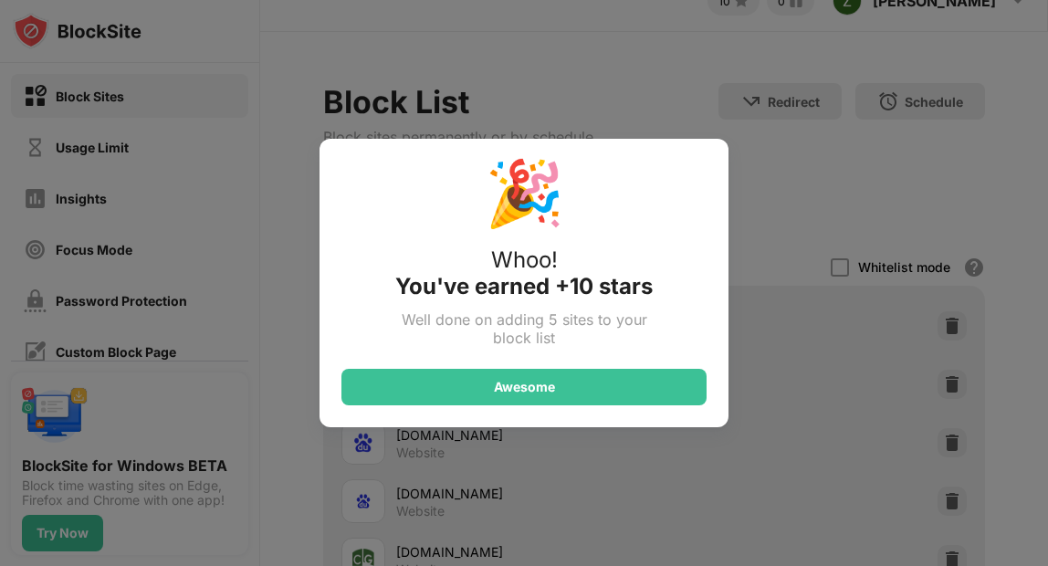
click at [523, 382] on div "Awesome" at bounding box center [524, 387] width 61 height 15
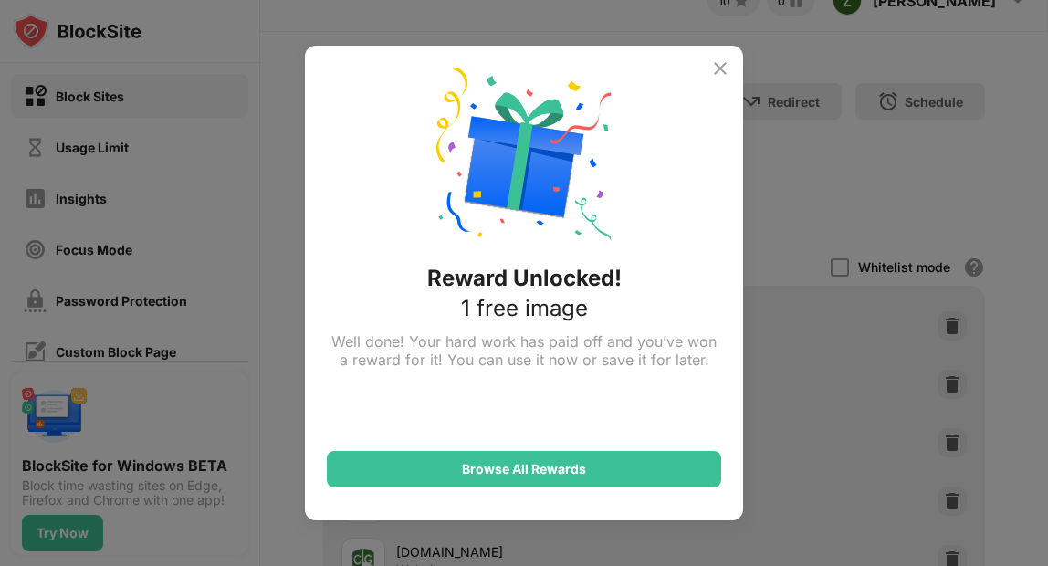
click at [723, 49] on div "Reward Unlocked! 1 free image Well done! Your hard work has paid off and you’ve…" at bounding box center [524, 283] width 438 height 475
click at [726, 67] on img at bounding box center [720, 69] width 22 height 22
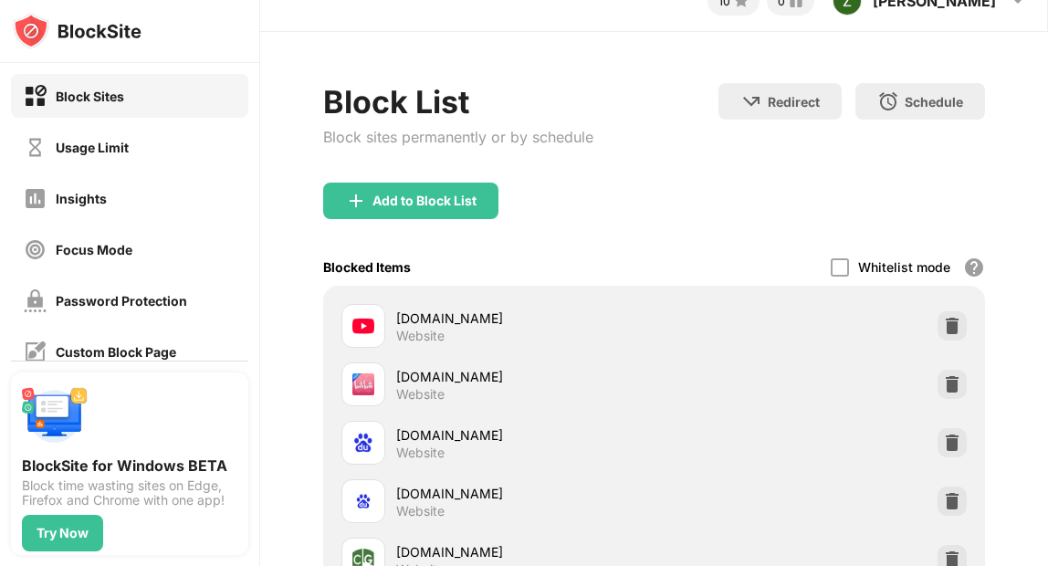
click at [372, 221] on div "Add to Block List" at bounding box center [654, 216] width 662 height 66
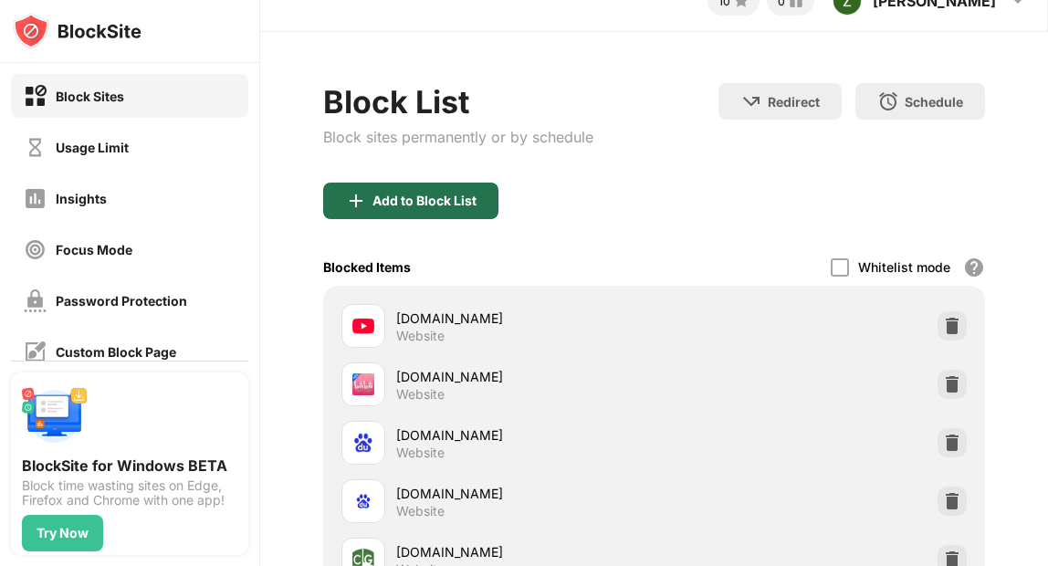
click at [389, 199] on div "Add to Block List" at bounding box center [425, 201] width 104 height 15
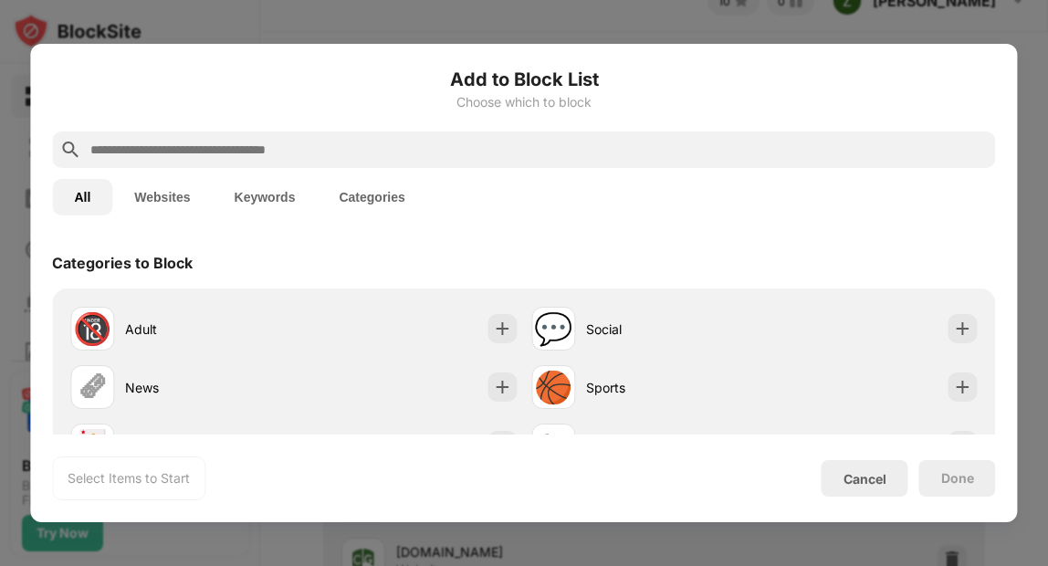
click at [263, 143] on input "text" at bounding box center [538, 150] width 899 height 22
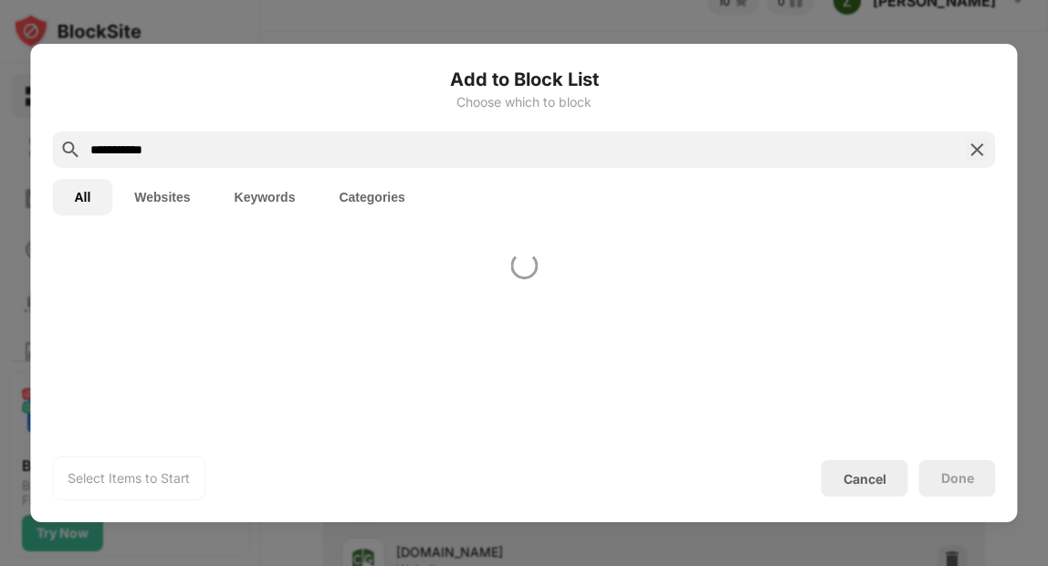
type input "**********"
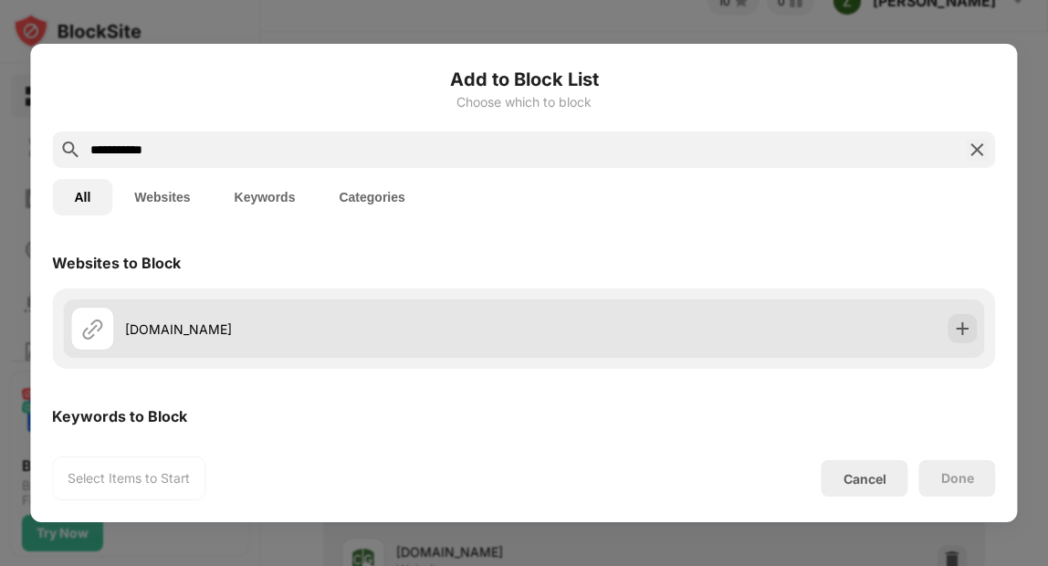
click at [385, 305] on div "[DOMAIN_NAME]" at bounding box center [523, 328] width 921 height 58
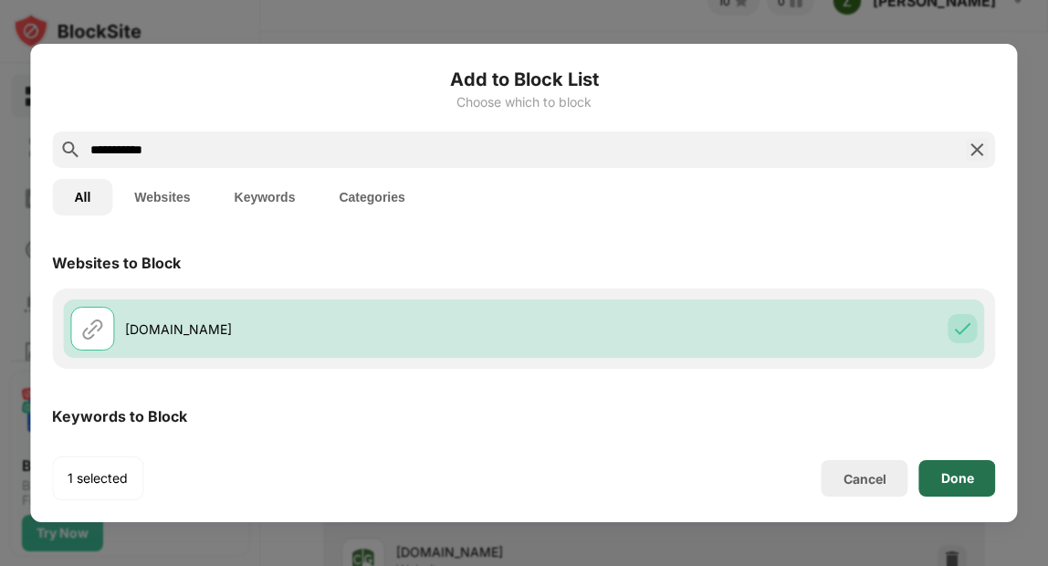
click at [986, 474] on div "Done" at bounding box center [957, 478] width 77 height 37
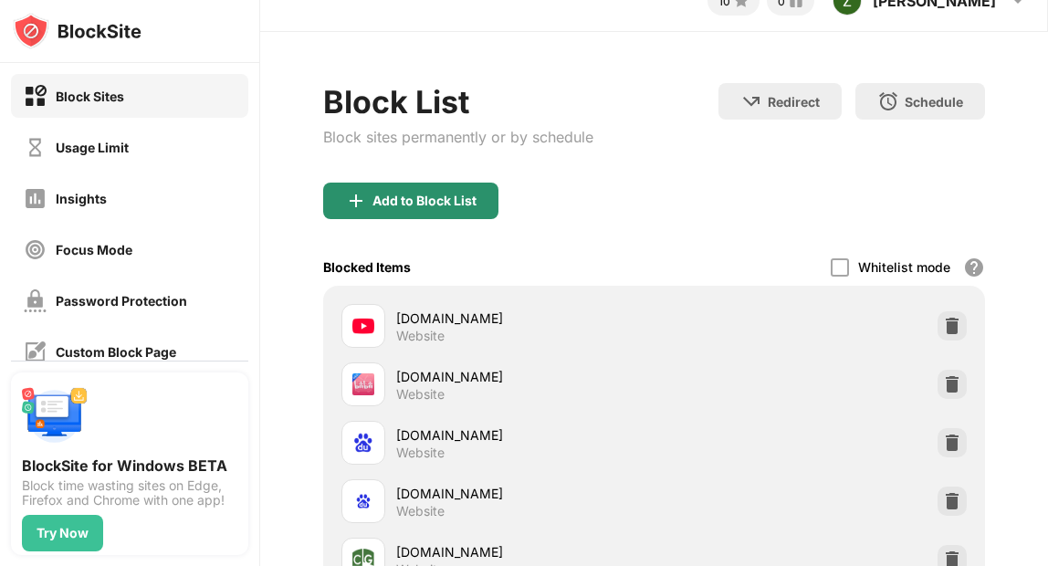
click at [449, 184] on div "Add to Block List" at bounding box center [410, 201] width 175 height 37
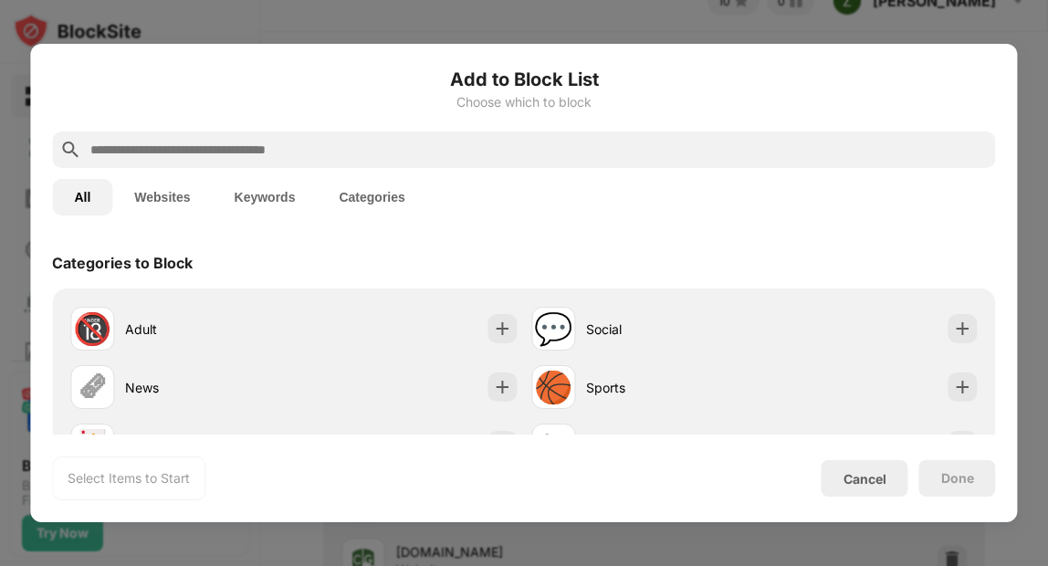
click at [456, 170] on div "All Websites Keywords Categories" at bounding box center [523, 197] width 943 height 58
click at [467, 151] on input "text" at bounding box center [538, 150] width 899 height 22
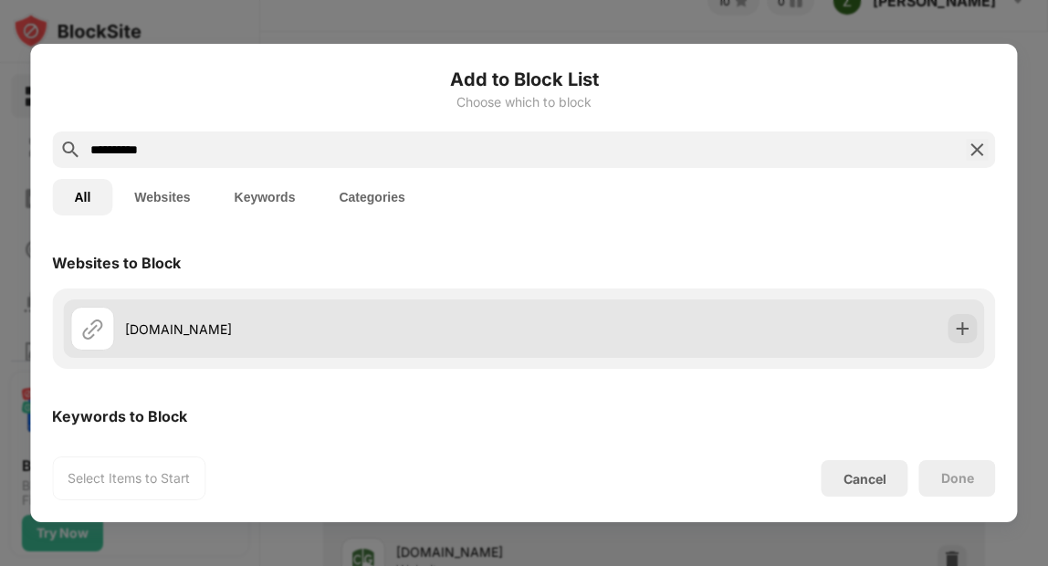
type input "**********"
click at [237, 309] on div "[DOMAIN_NAME]" at bounding box center [297, 329] width 454 height 44
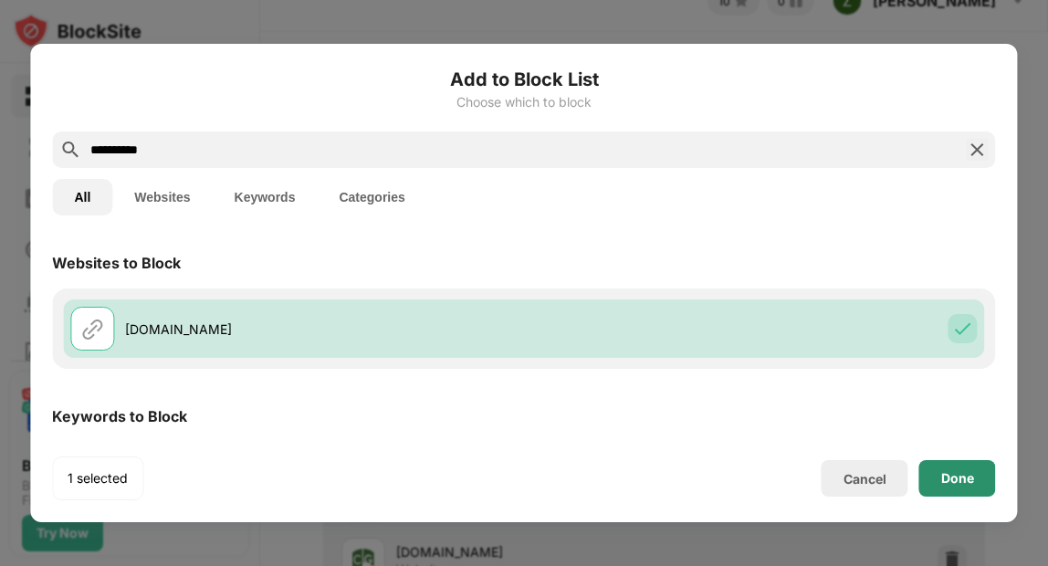
click at [956, 479] on div "Done" at bounding box center [957, 478] width 33 height 15
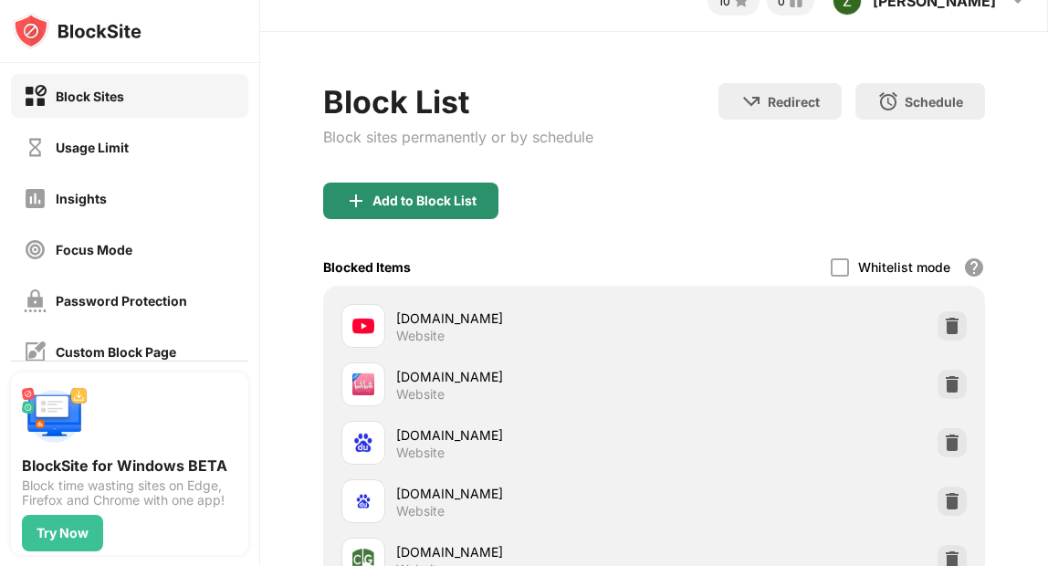
click at [397, 201] on div "Add to Block List" at bounding box center [425, 201] width 104 height 15
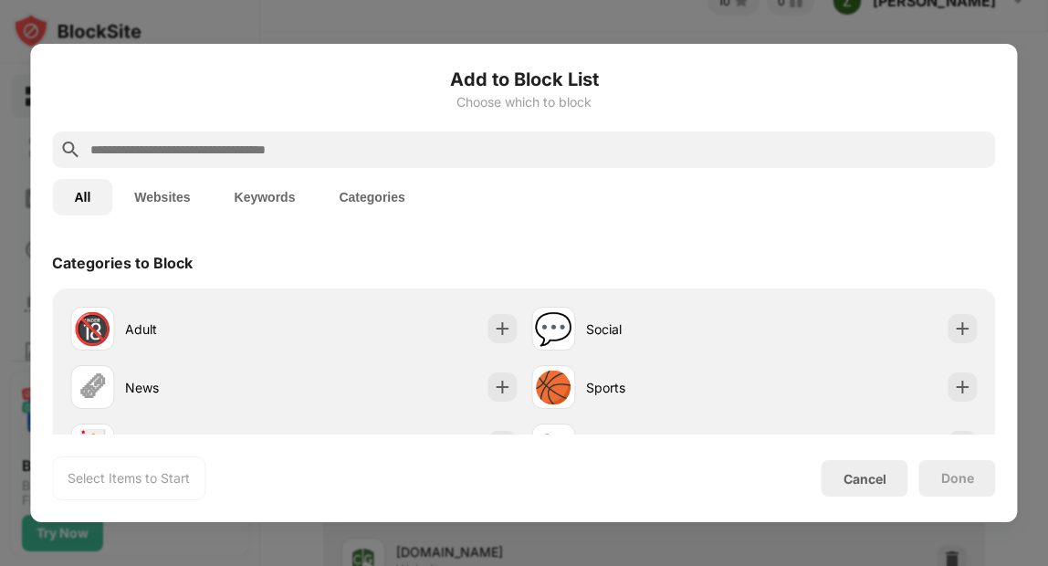
click at [370, 151] on input "text" at bounding box center [538, 150] width 899 height 22
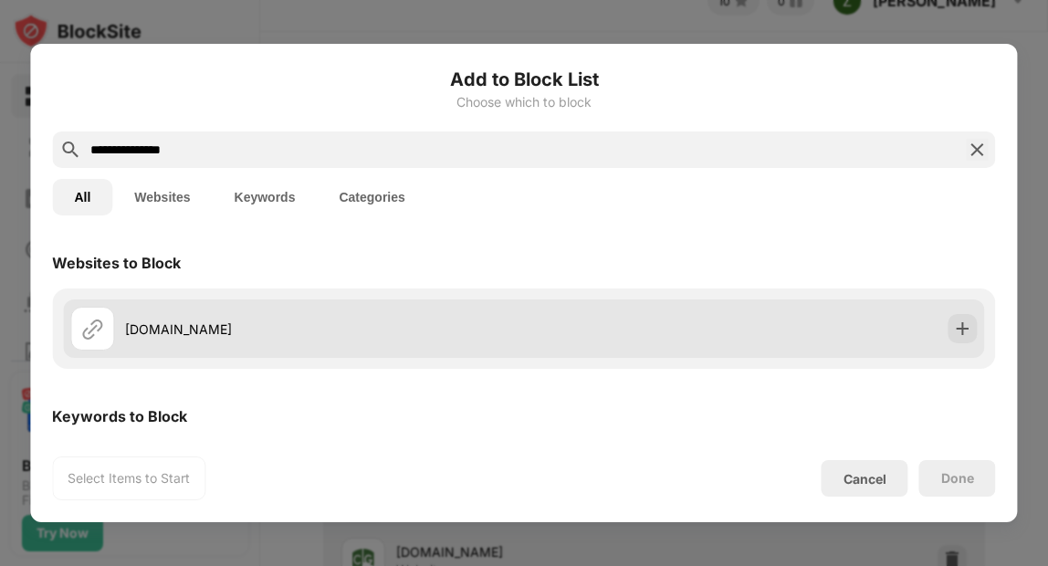
type input "**********"
click at [302, 318] on div "[DOMAIN_NAME]" at bounding box center [297, 329] width 454 height 44
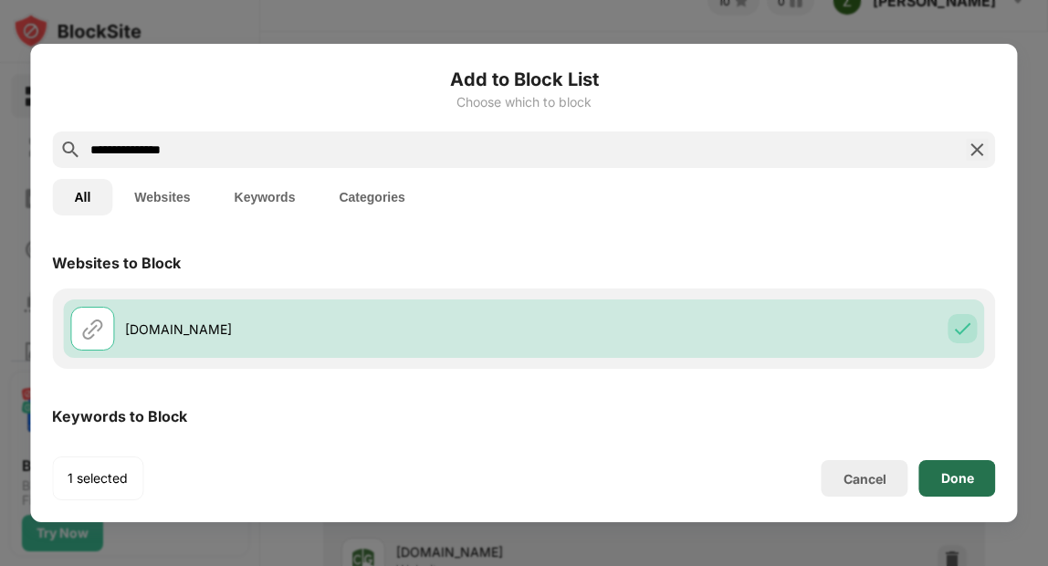
click at [933, 470] on div "Done" at bounding box center [957, 478] width 77 height 37
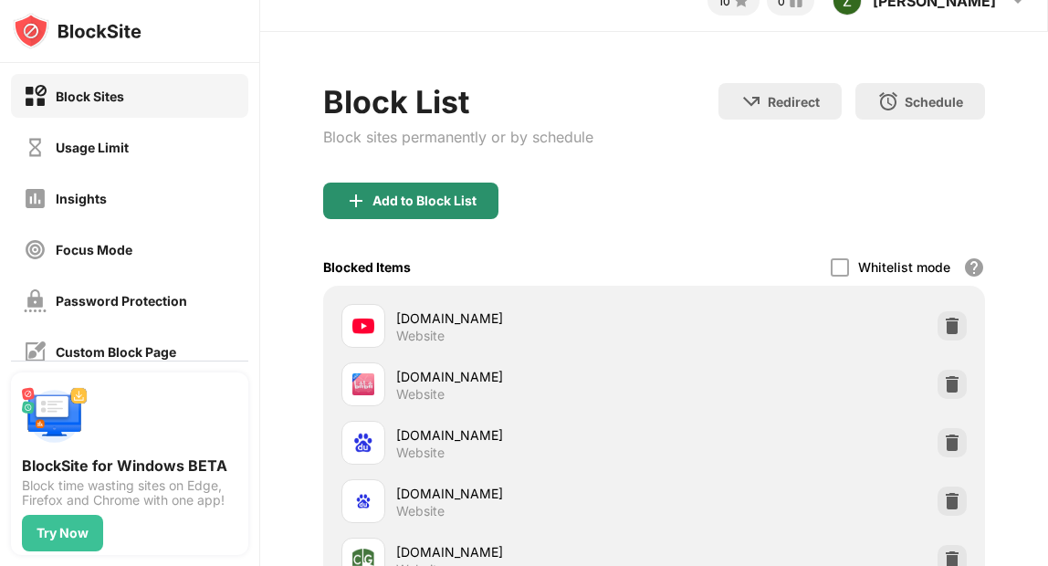
click at [427, 209] on div "Add to Block List" at bounding box center [410, 201] width 175 height 37
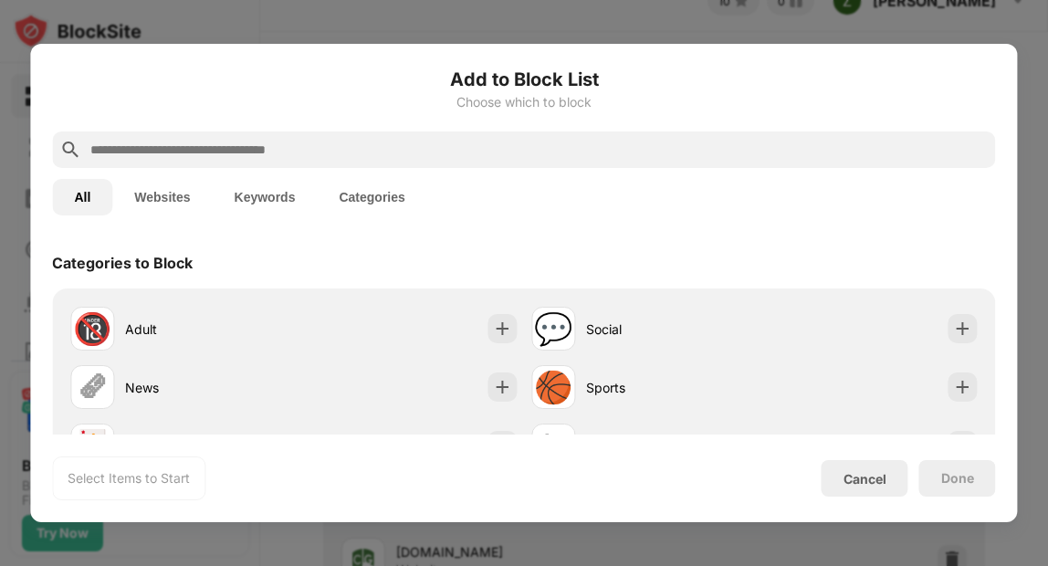
click at [423, 155] on input "text" at bounding box center [538, 150] width 899 height 22
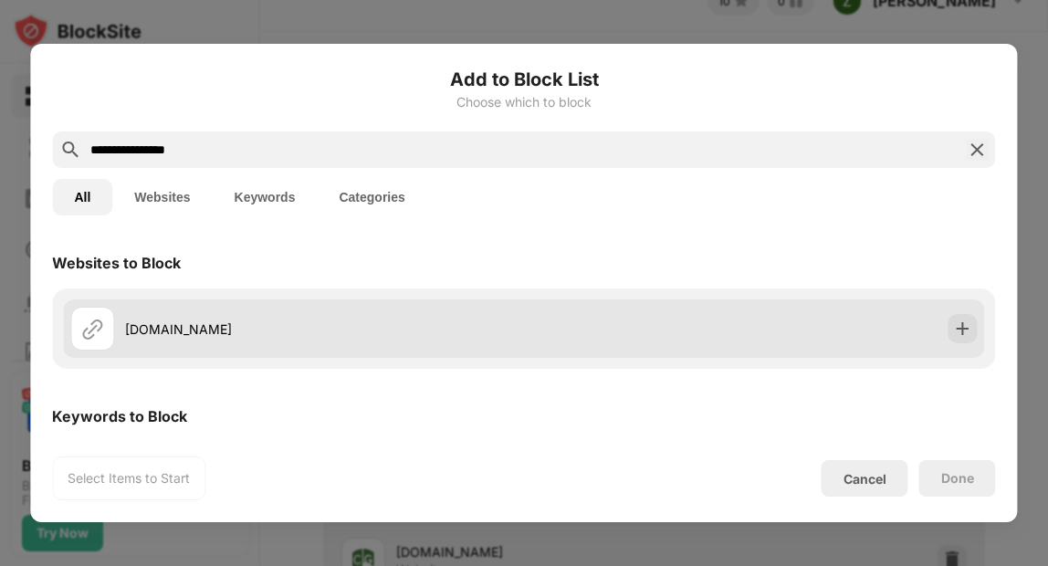
type input "**********"
click at [310, 309] on div "[DOMAIN_NAME]" at bounding box center [297, 329] width 454 height 44
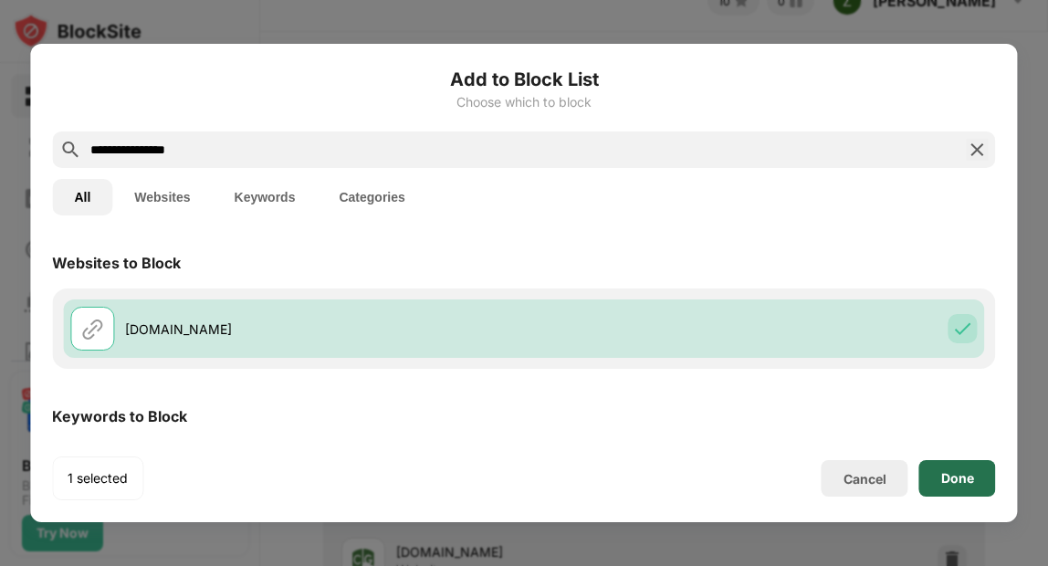
click at [953, 477] on div "Done" at bounding box center [957, 478] width 33 height 15
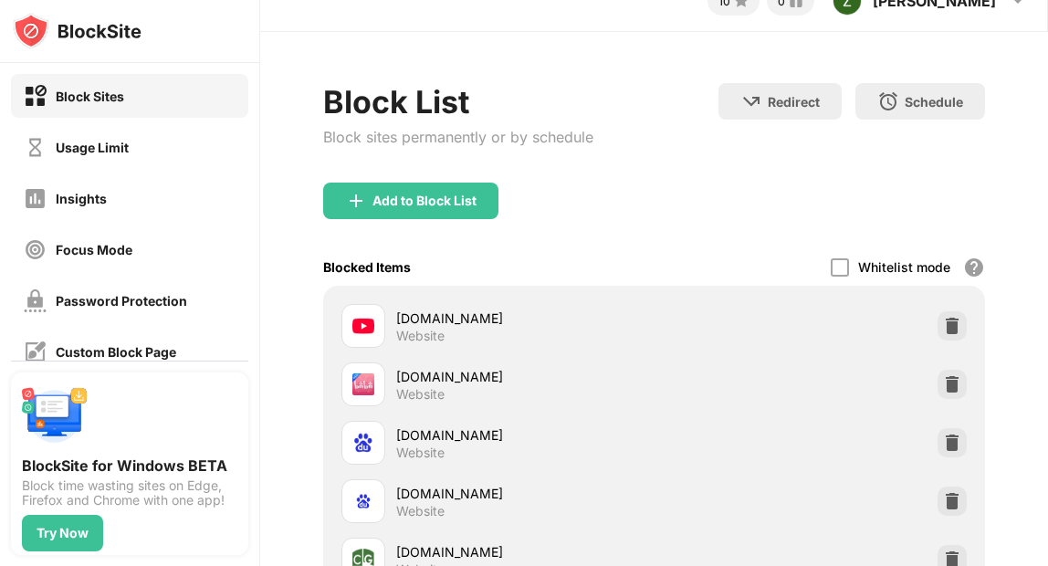
click at [451, 200] on div "Add to Block List" at bounding box center [425, 201] width 104 height 15
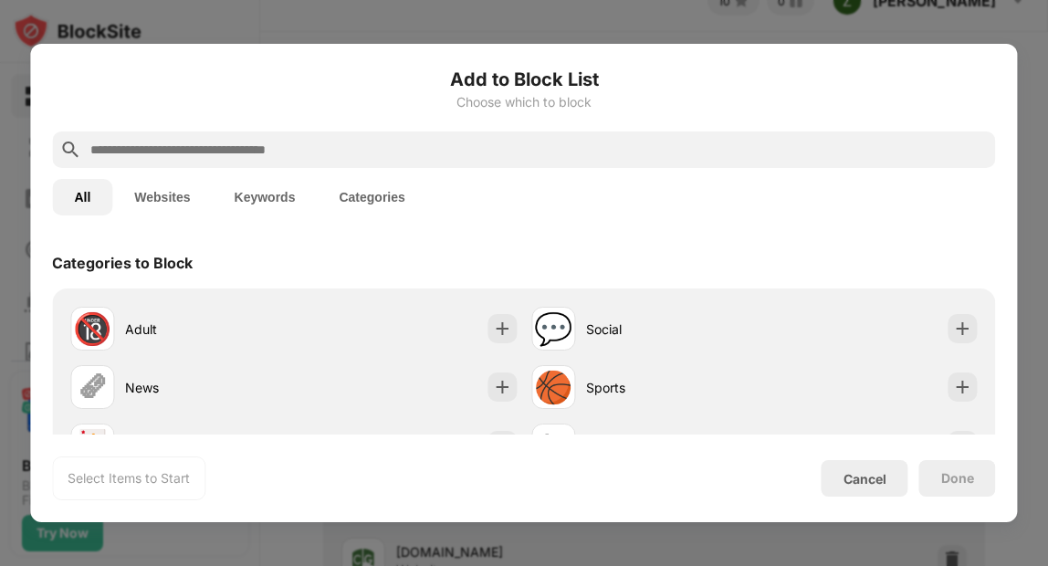
click at [310, 159] on input "text" at bounding box center [538, 150] width 899 height 22
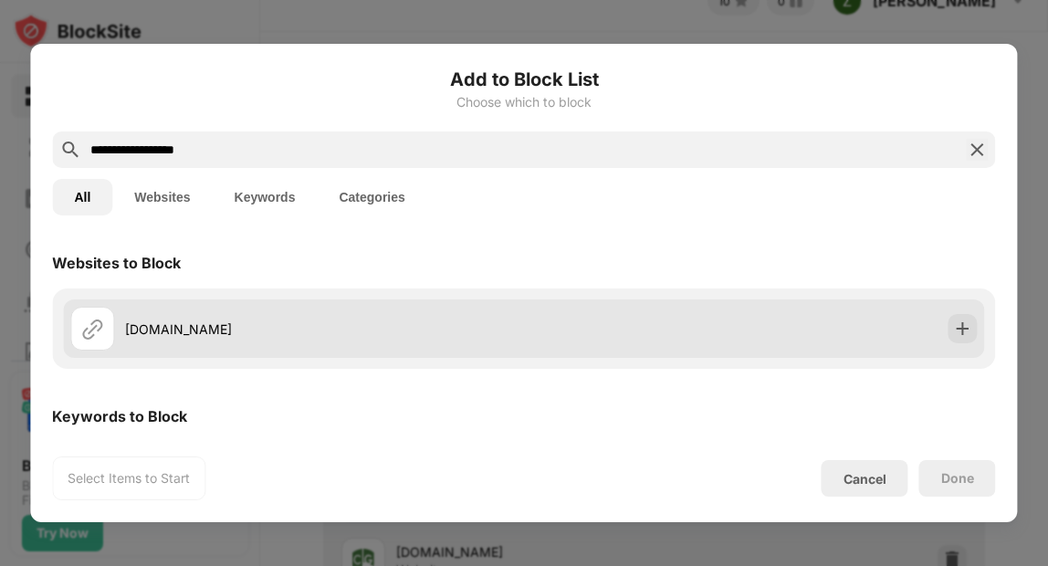
type input "**********"
click at [268, 321] on div "[DOMAIN_NAME]" at bounding box center [324, 329] width 399 height 19
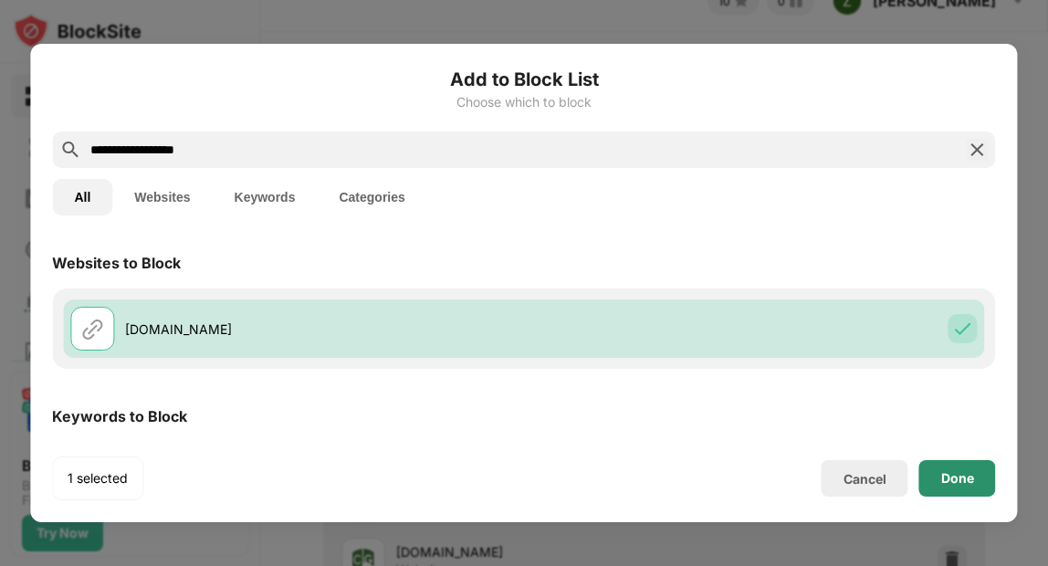
click at [940, 478] on div "Done" at bounding box center [957, 478] width 77 height 37
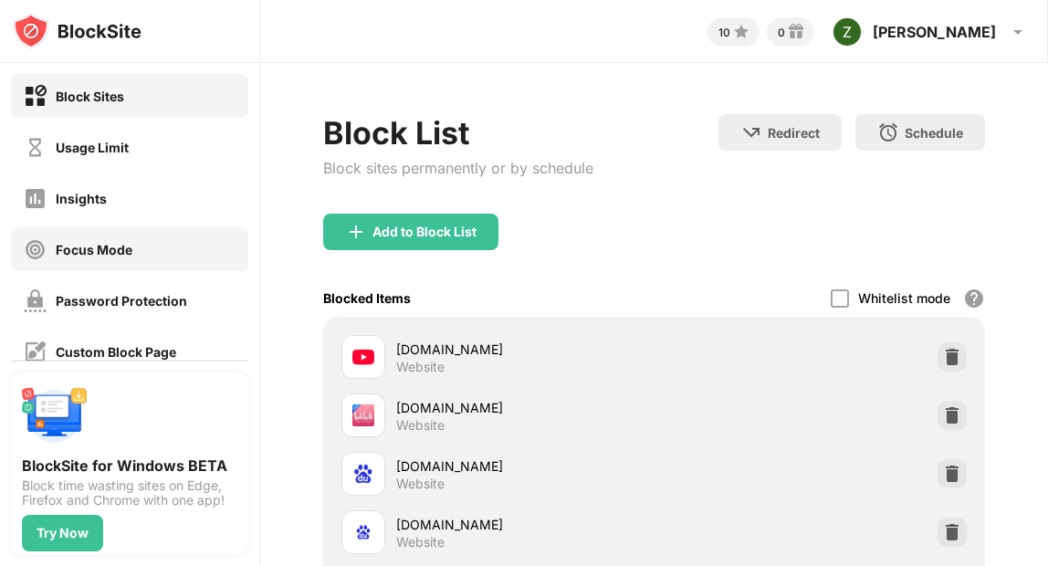
click at [135, 245] on div "Focus Mode" at bounding box center [129, 249] width 237 height 44
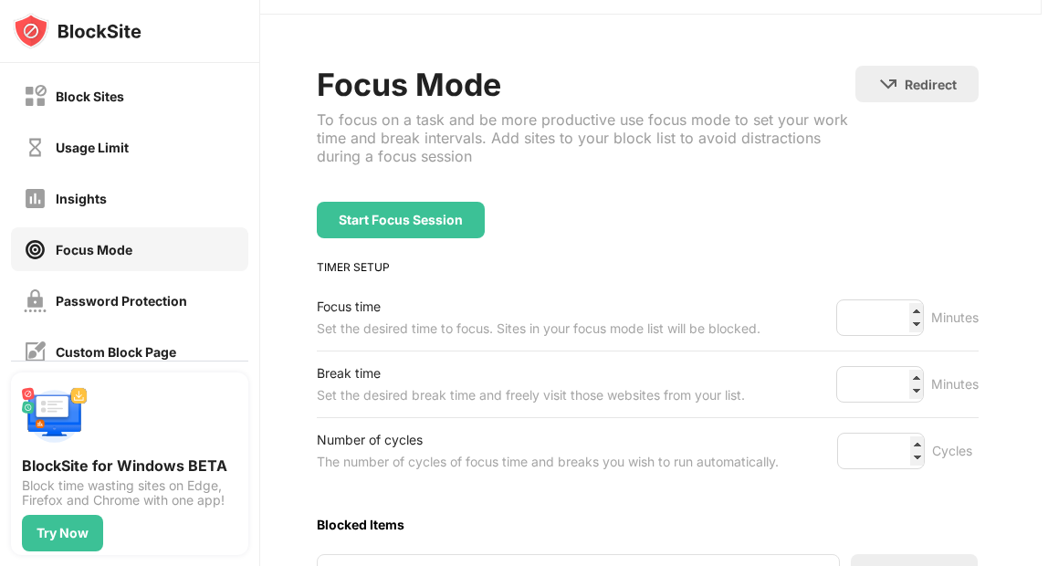
scroll to position [106, 6]
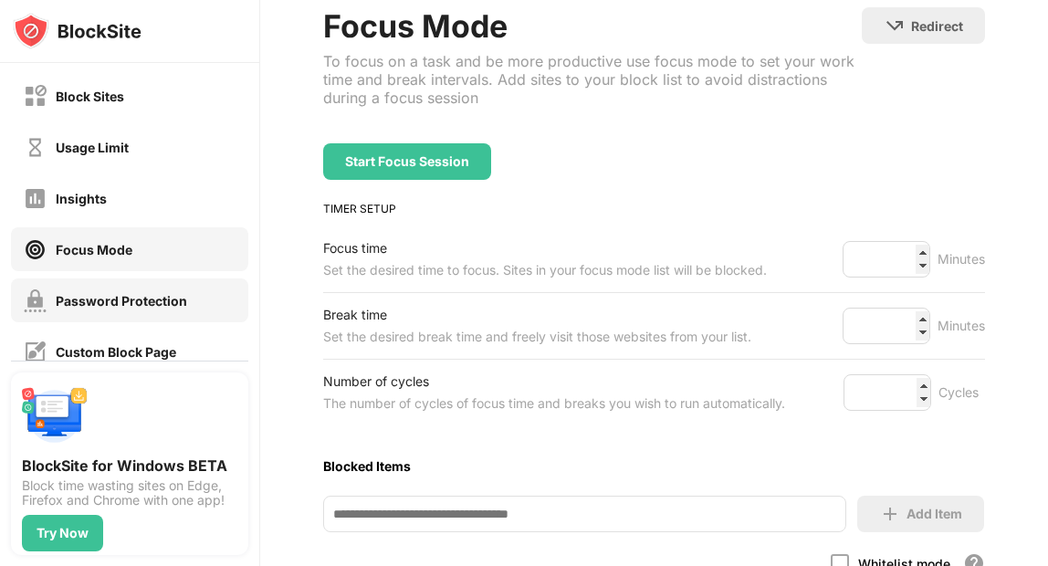
click at [76, 311] on div "Password Protection" at bounding box center [105, 300] width 163 height 23
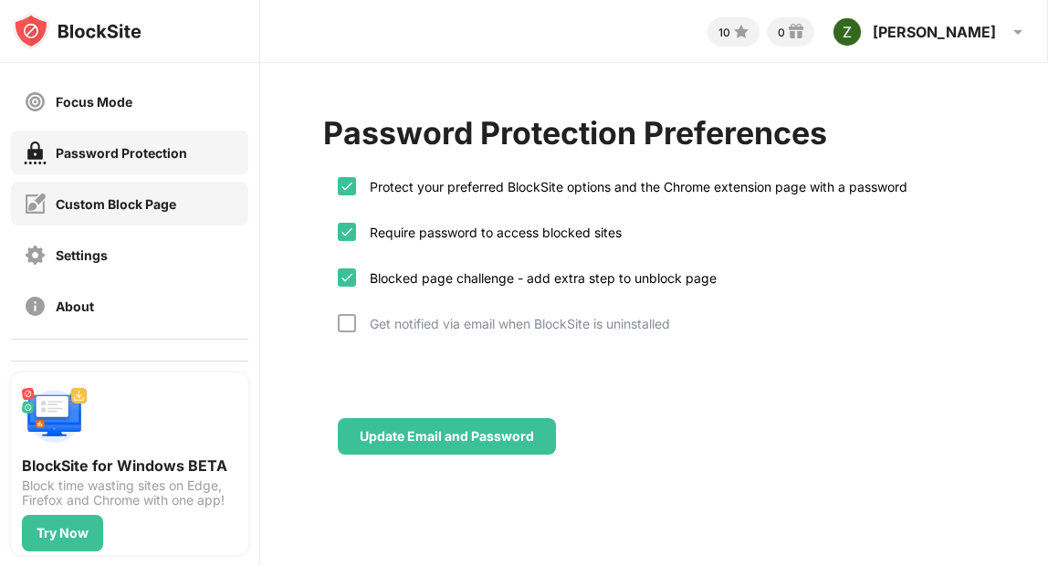
scroll to position [159, 0]
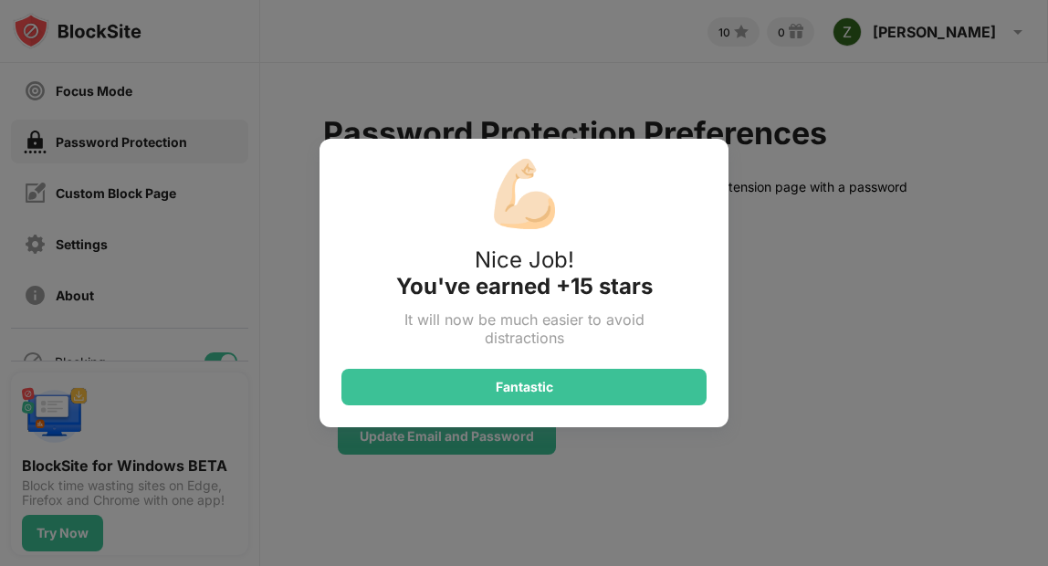
click at [127, 182] on div "💪🏻 Nice Job! You've earned +15 stars It will now be much easier to avoid distra…" at bounding box center [524, 283] width 1048 height 566
click at [530, 383] on div "Fantastic" at bounding box center [525, 387] width 58 height 15
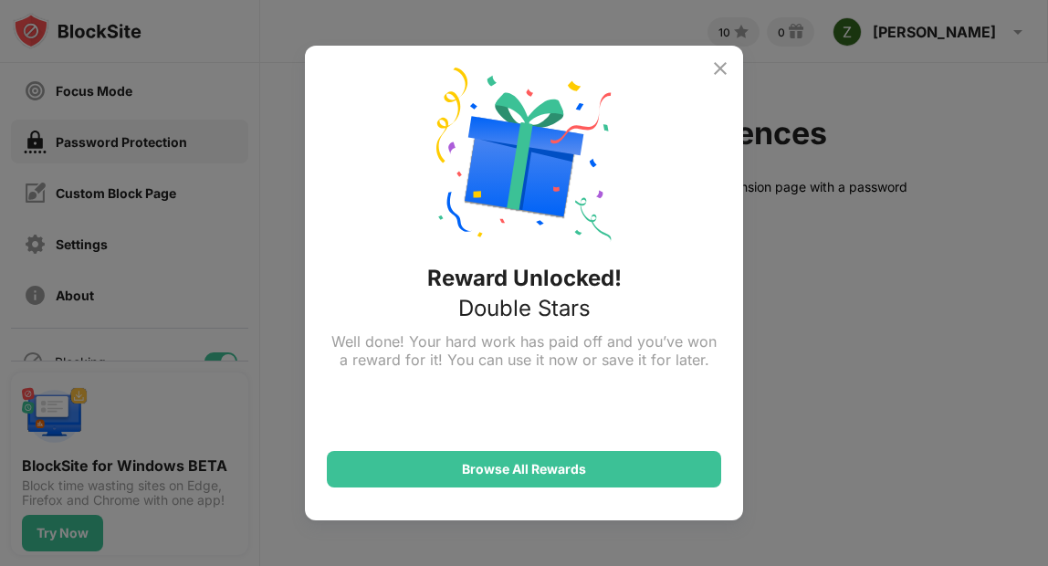
click at [723, 74] on img at bounding box center [720, 69] width 22 height 22
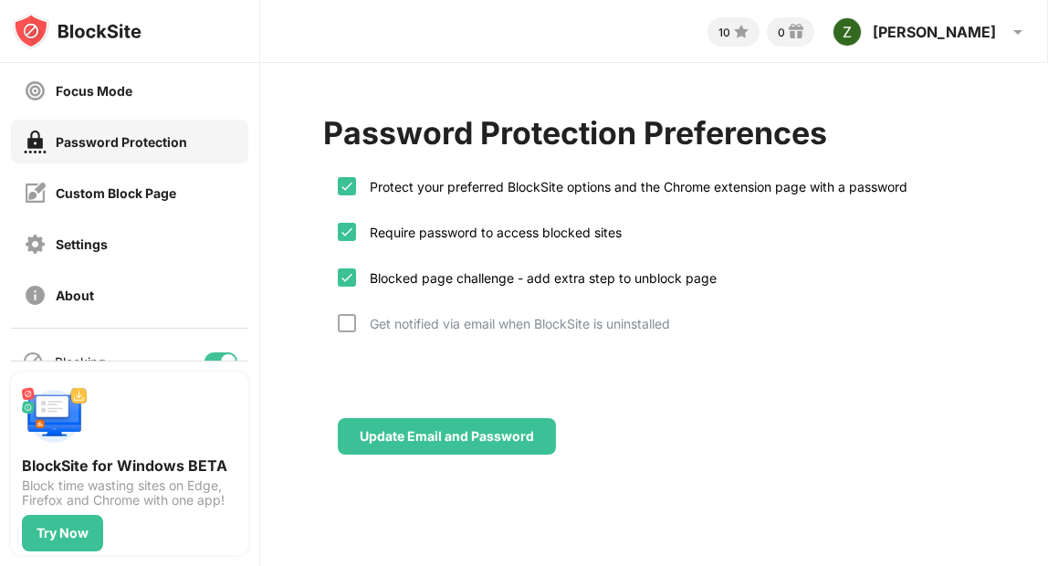
click at [175, 157] on div "Password Protection" at bounding box center [129, 142] width 237 height 44
click at [170, 176] on div "Custom Block Page" at bounding box center [129, 193] width 237 height 44
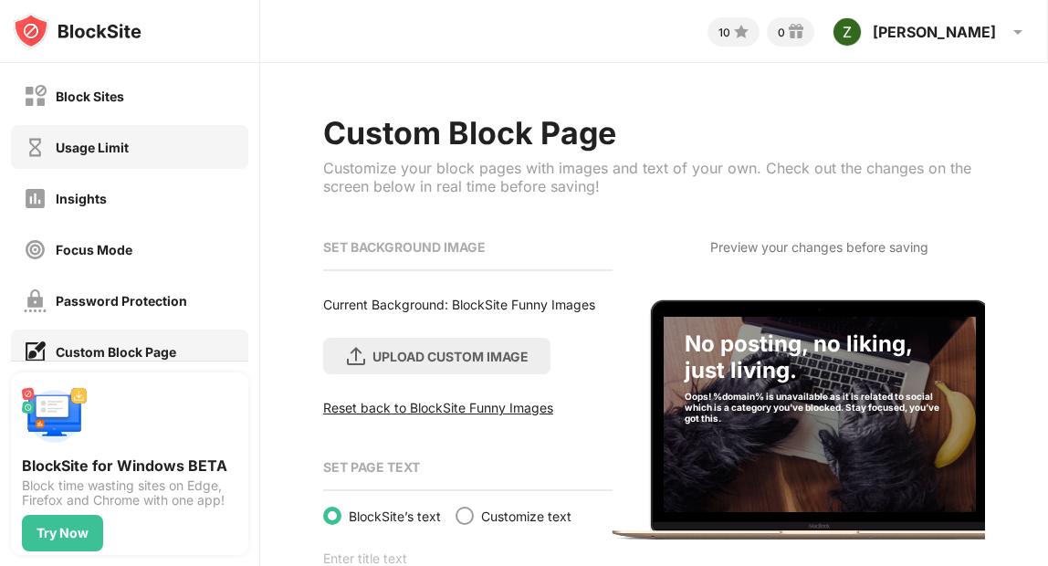
click at [155, 162] on div "Usage Limit" at bounding box center [129, 147] width 237 height 44
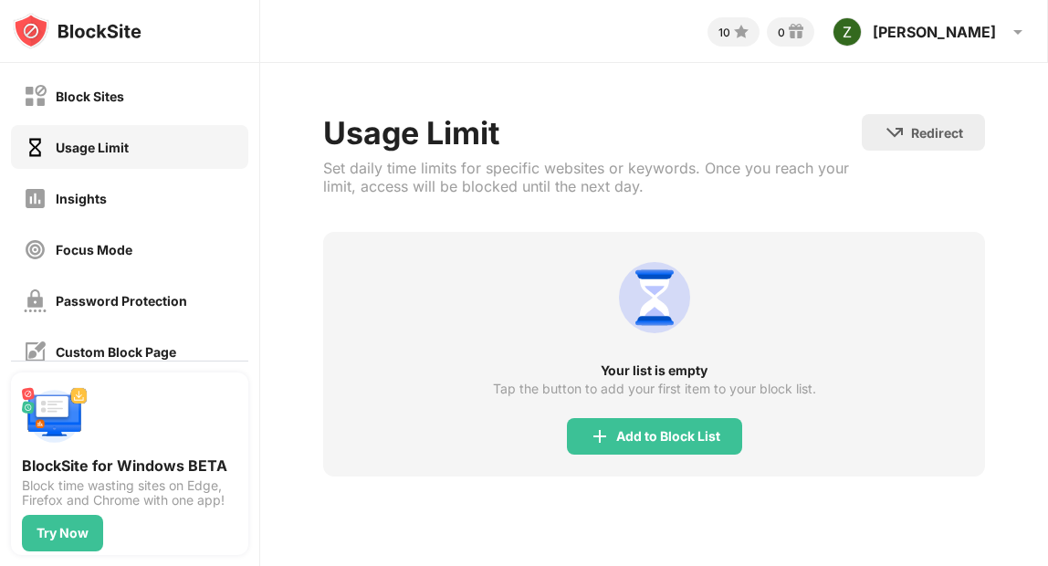
click at [82, 33] on img at bounding box center [77, 31] width 129 height 37
click at [102, 141] on div "Usage Limit" at bounding box center [92, 148] width 73 height 16
click at [102, 103] on div "Block Sites" at bounding box center [74, 96] width 100 height 23
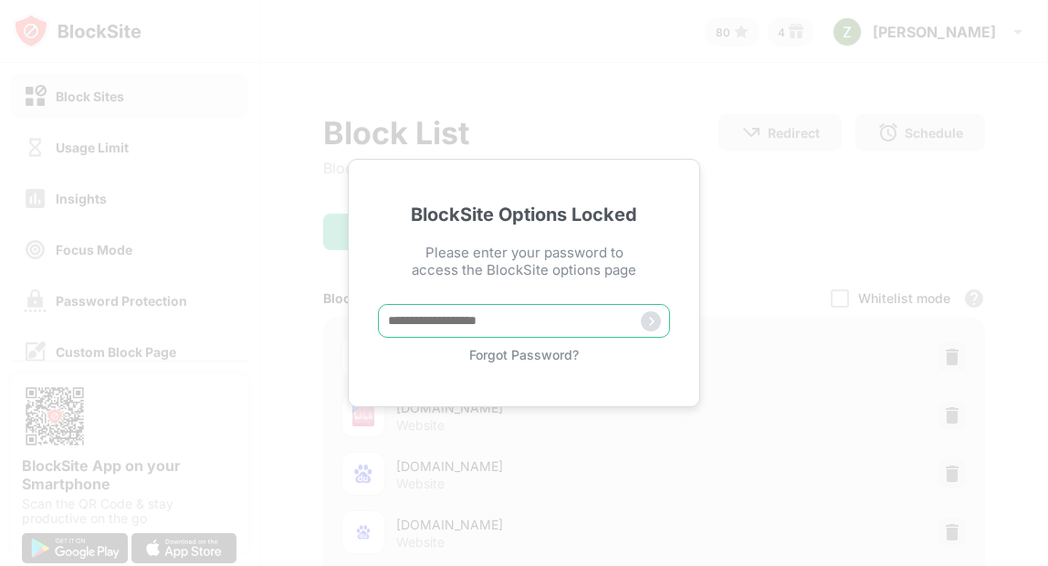
click at [453, 315] on input "text" at bounding box center [524, 321] width 292 height 34
type input "**********"
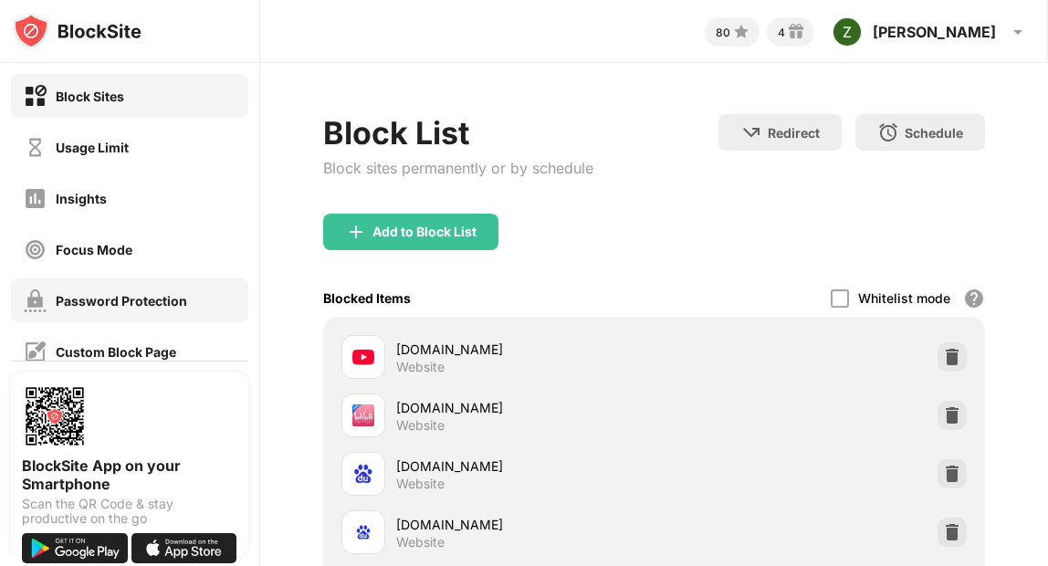
scroll to position [236, 0]
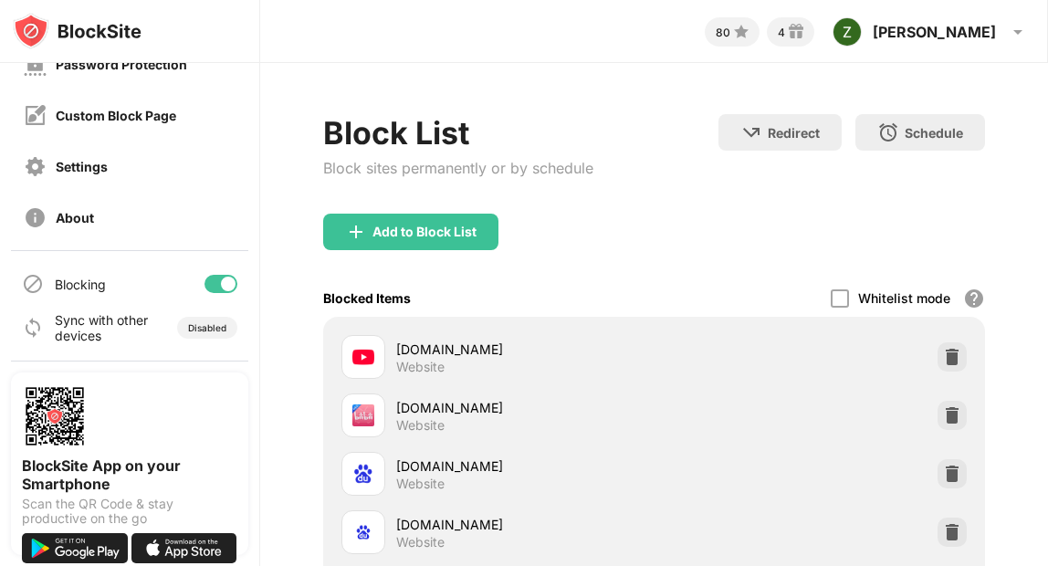
click at [119, 328] on div "Sync with other devices" at bounding box center [102, 327] width 94 height 31
click at [215, 323] on div "Disabled" at bounding box center [207, 327] width 38 height 11
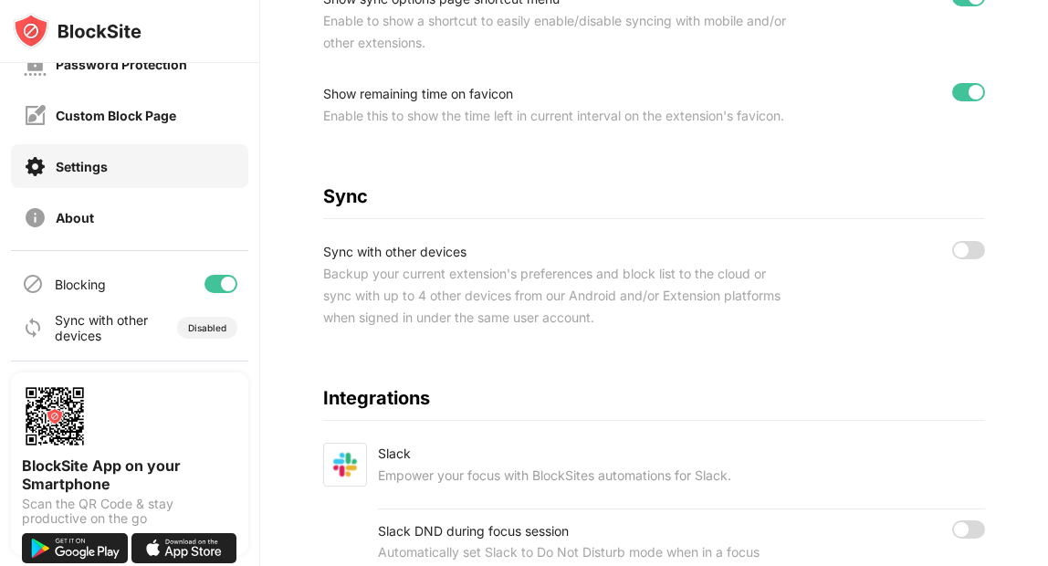
scroll to position [957, 0]
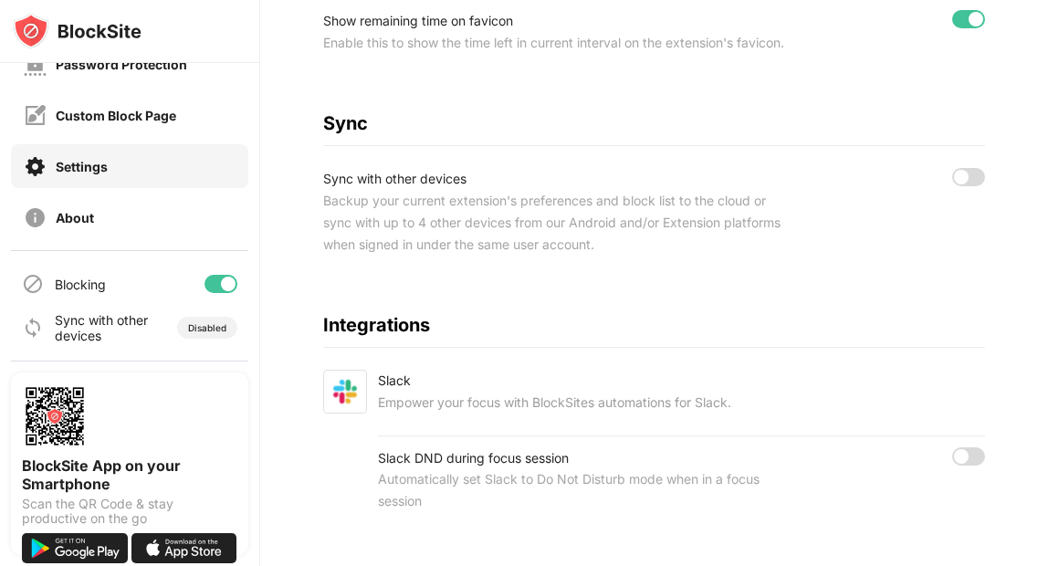
click at [972, 186] on div at bounding box center [968, 177] width 33 height 18
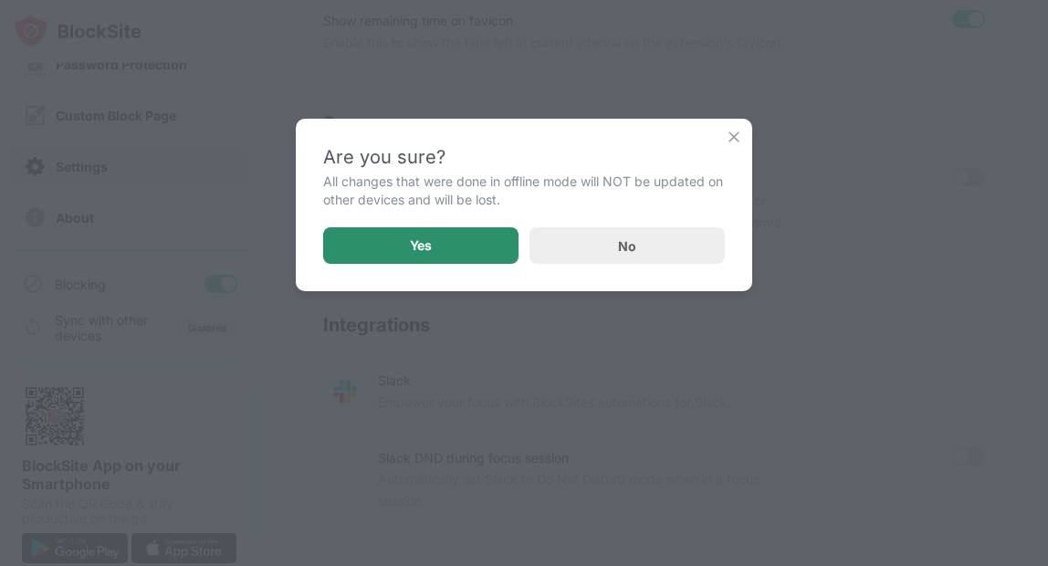
click at [483, 247] on div "Yes" at bounding box center [420, 245] width 195 height 37
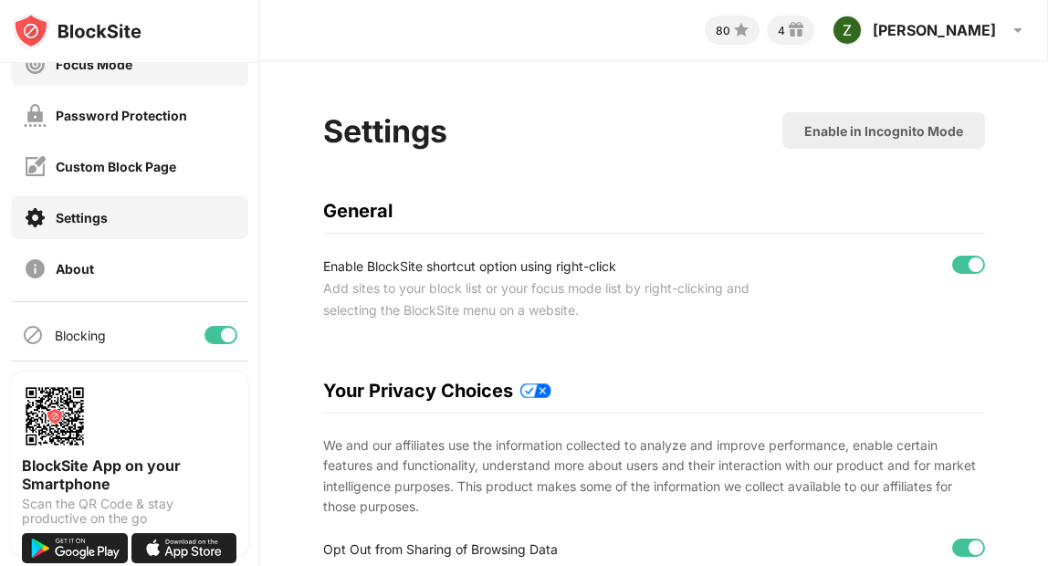
scroll to position [192, 0]
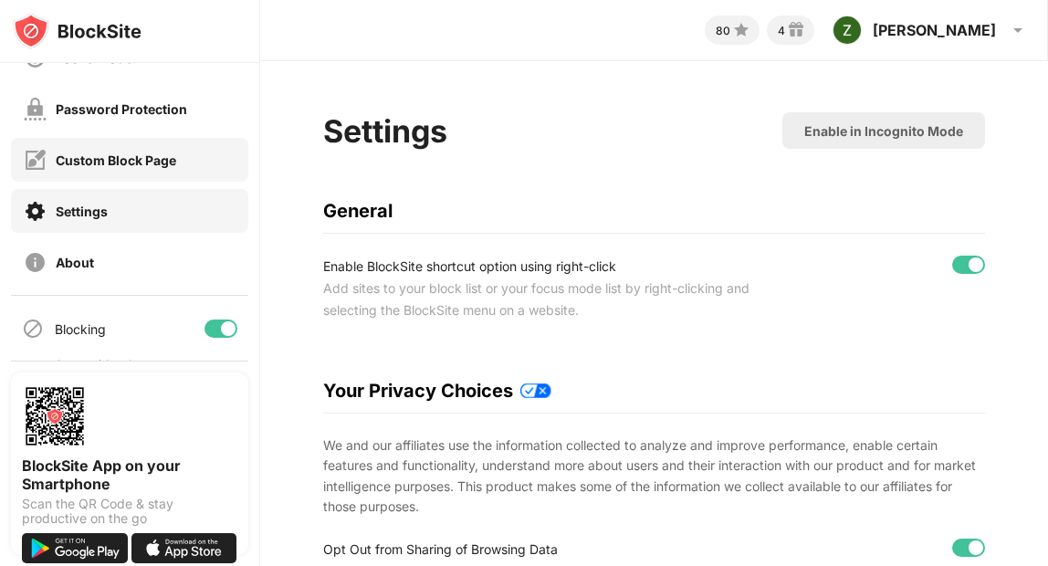
click at [160, 161] on div "Custom Block Page" at bounding box center [116, 160] width 121 height 16
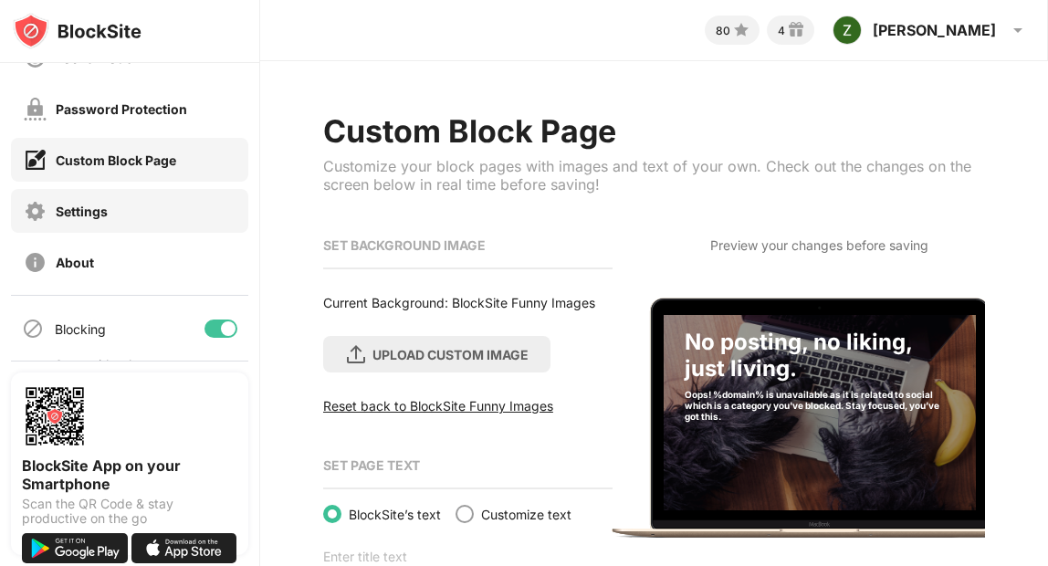
click at [153, 206] on div "Settings" at bounding box center [129, 211] width 237 height 44
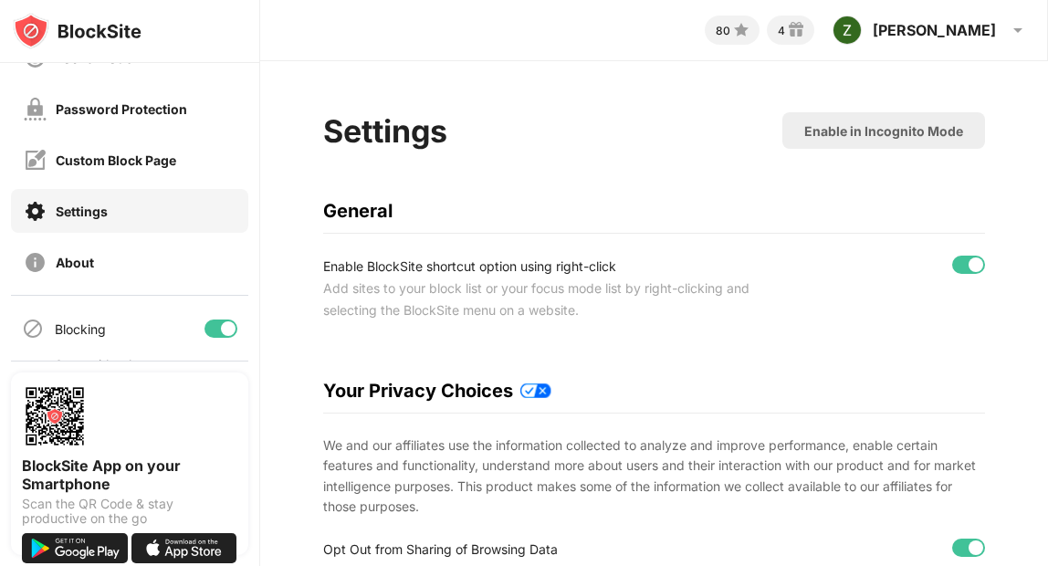
scroll to position [1007, 0]
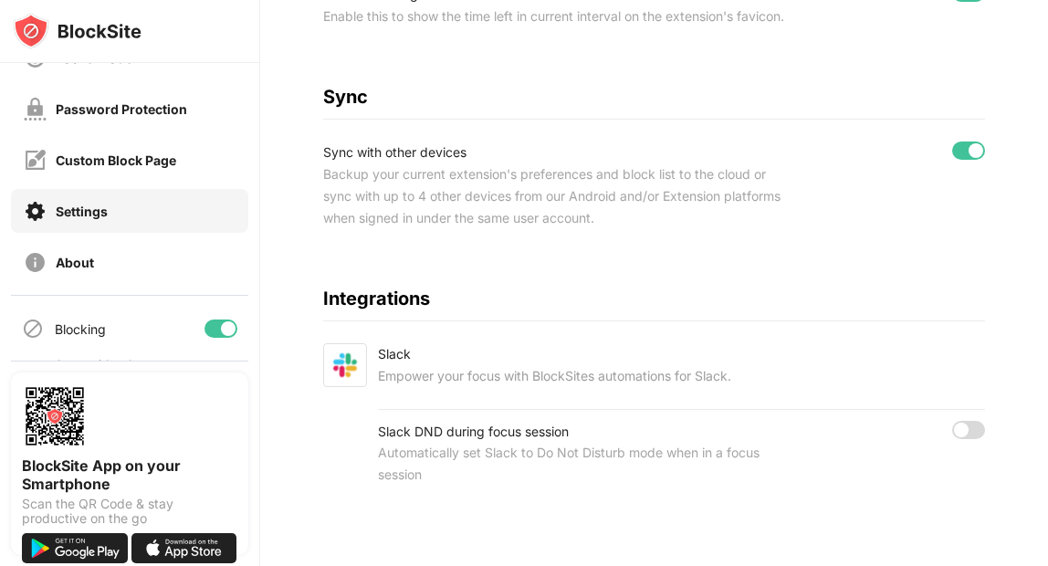
drag, startPoint x: 623, startPoint y: 220, endPoint x: 437, endPoint y: 195, distance: 187.0
click at [437, 195] on div "Backup your current extension's preferences and block list to the cloud or sync…" at bounding box center [555, 196] width 464 height 66
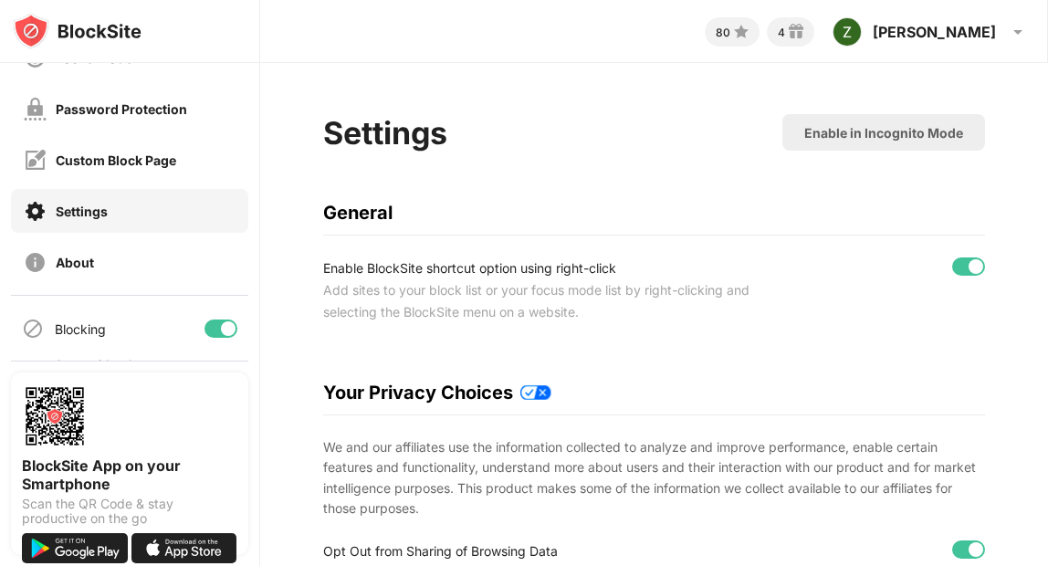
scroll to position [0, 0]
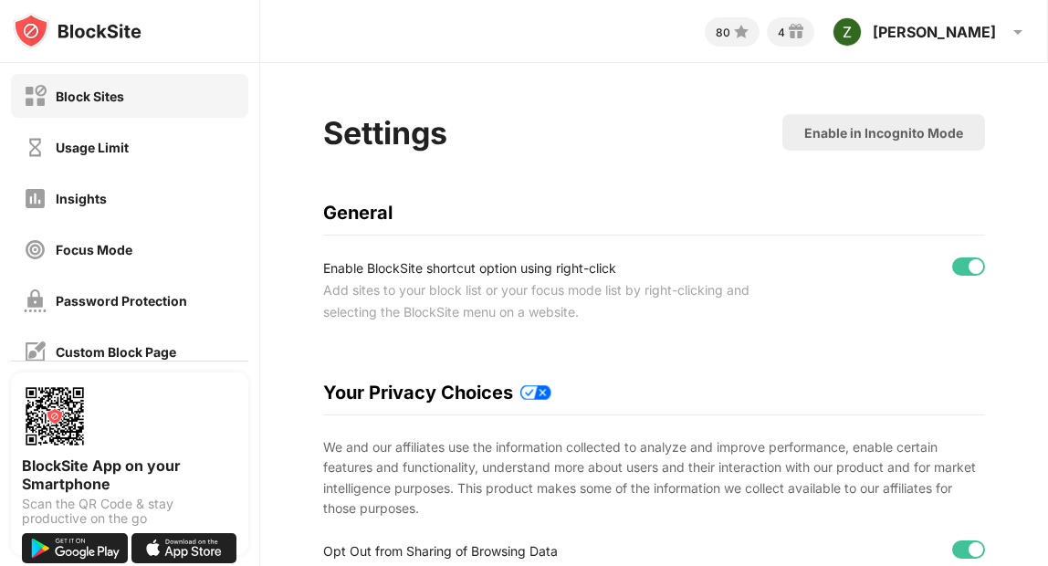
click at [115, 101] on div "Block Sites" at bounding box center [90, 97] width 68 height 16
